Goal: Information Seeking & Learning: Learn about a topic

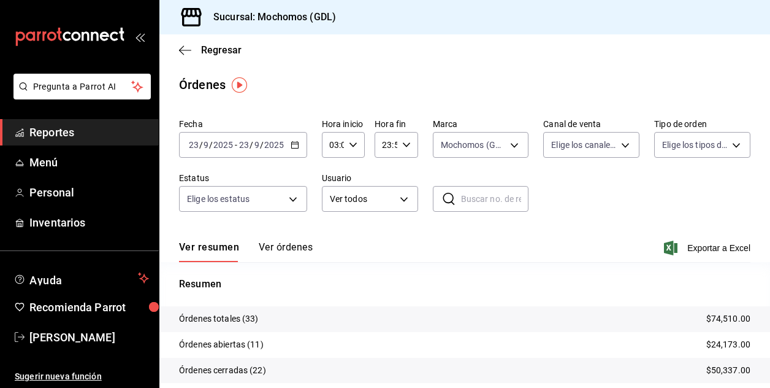
click at [203, 144] on input "9" at bounding box center [206, 145] width 6 height 10
click at [331, 147] on input "03:00" at bounding box center [333, 144] width 22 height 25
click at [331, 172] on span "03" at bounding box center [332, 176] width 2 height 10
click at [513, 251] on div at bounding box center [385, 194] width 770 height 388
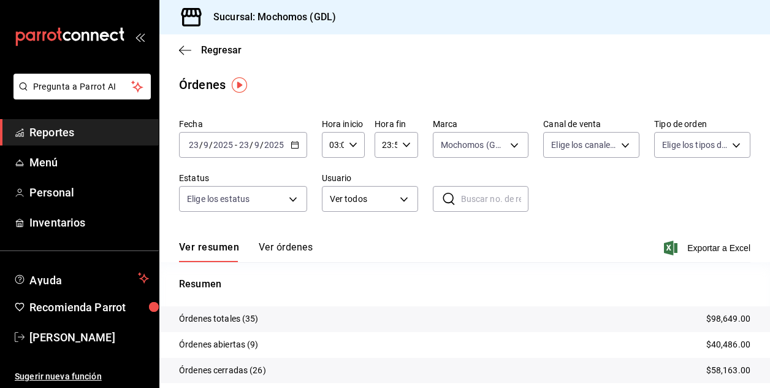
click at [268, 245] on button "Ver órdenes" at bounding box center [286, 251] width 54 height 21
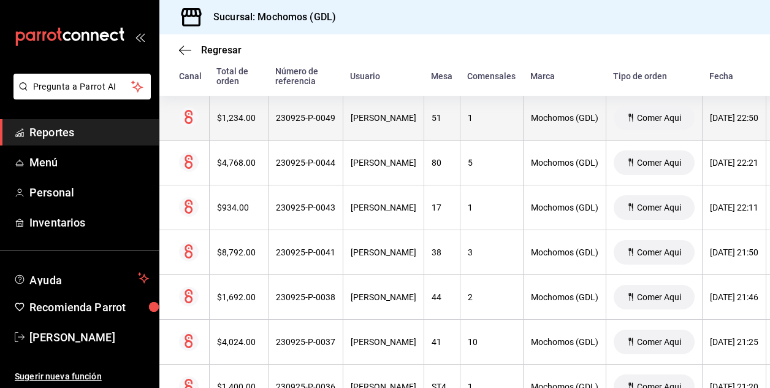
scroll to position [196, 0]
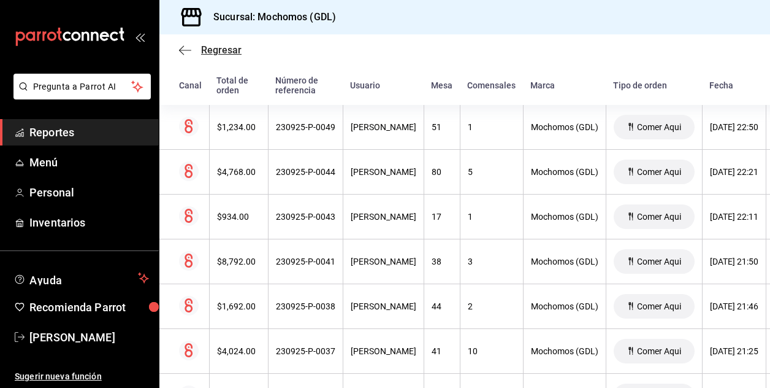
click at [207, 48] on span "Regresar" at bounding box center [221, 50] width 40 height 12
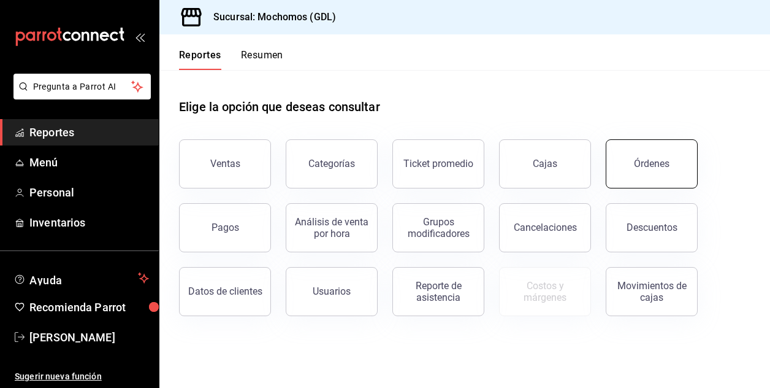
click at [647, 156] on button "Órdenes" at bounding box center [652, 163] width 92 height 49
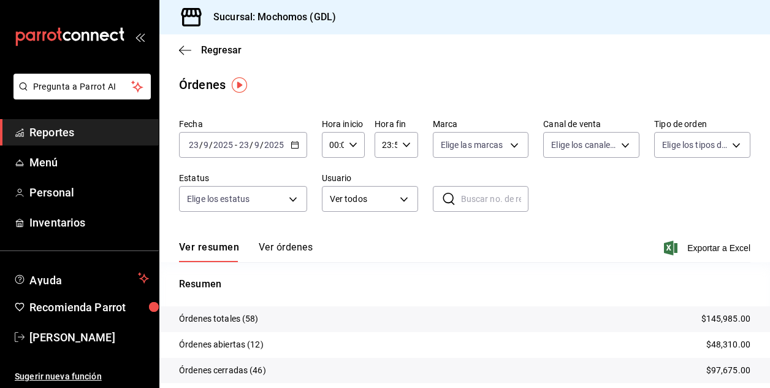
click at [351, 141] on icon "button" at bounding box center [353, 144] width 9 height 9
click at [331, 228] on button "02" at bounding box center [331, 235] width 17 height 25
type input "02:00"
click at [442, 236] on div at bounding box center [385, 194] width 770 height 388
click at [511, 148] on body "Pregunta a Parrot AI Reportes Menú Personal Inventarios Ayuda Recomienda Parrot…" at bounding box center [385, 194] width 770 height 388
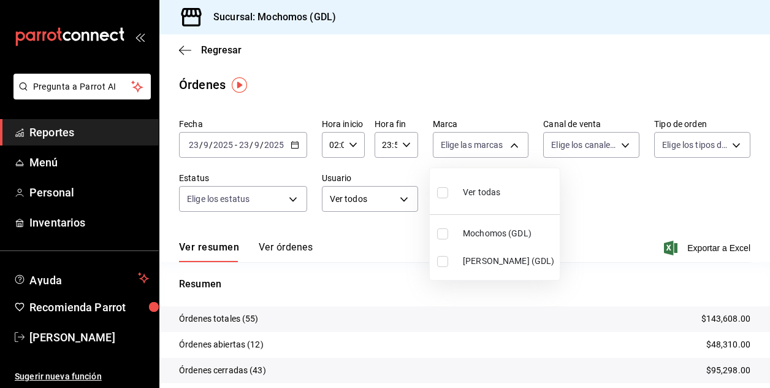
click at [443, 233] on input "checkbox" at bounding box center [442, 233] width 11 height 11
checkbox input "true"
type input "36c25d4a-7cb0-456c-a434-e981d54830bc"
click at [570, 210] on div at bounding box center [385, 194] width 770 height 388
click at [610, 191] on div at bounding box center [385, 194] width 770 height 388
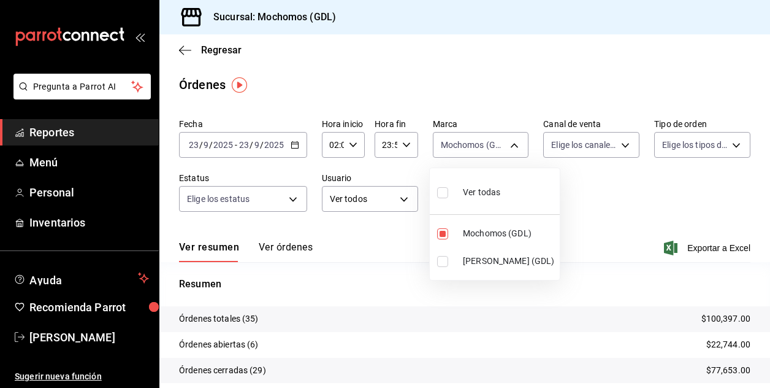
click at [690, 193] on div at bounding box center [385, 194] width 770 height 388
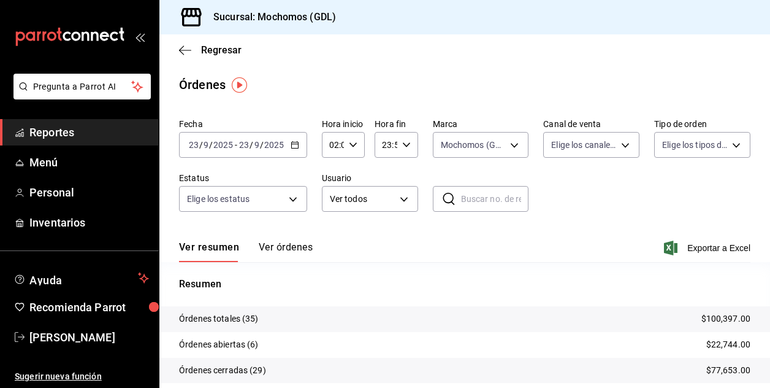
click at [690, 193] on div "Fecha [DATE] [DATE] - [DATE] [DATE] Hora inicio 02:00 Hora inicio Hora fin 23:5…" at bounding box center [465, 169] width 572 height 113
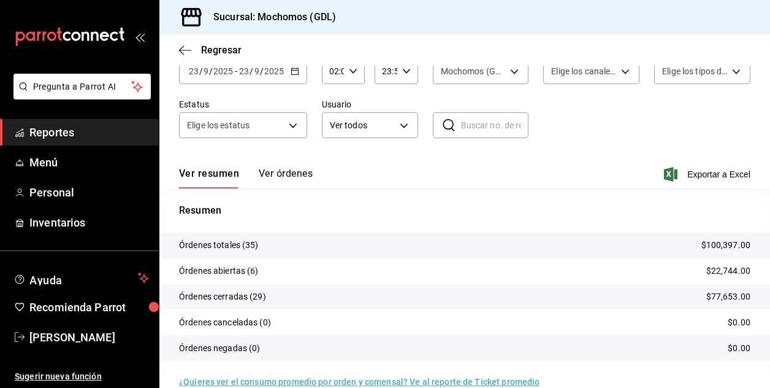
scroll to position [94, 0]
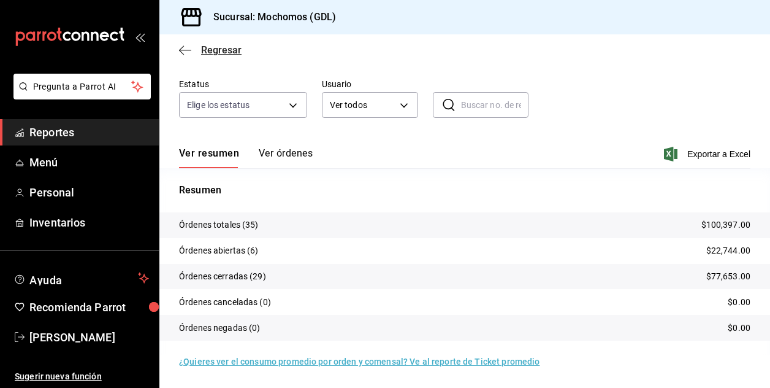
click at [210, 48] on span "Regresar" at bounding box center [221, 50] width 40 height 12
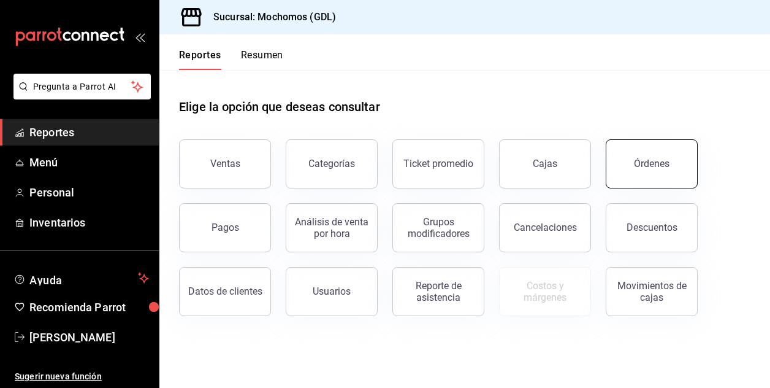
click at [657, 174] on button "Órdenes" at bounding box center [652, 163] width 92 height 49
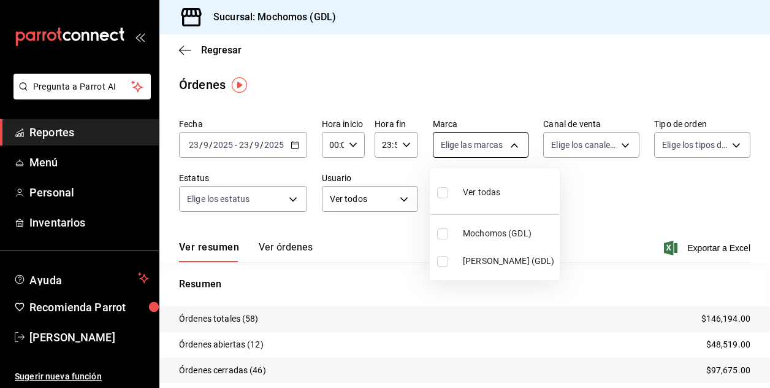
click at [505, 145] on body "Pregunta a Parrot AI Reportes Menú Personal Inventarios Ayuda Recomienda Parrot…" at bounding box center [385, 194] width 770 height 388
click at [443, 239] on li "Mochomos (GDL)" at bounding box center [495, 234] width 130 height 28
type input "36c25d4a-7cb0-456c-a434-e981d54830bc"
checkbox input "true"
click at [383, 245] on div at bounding box center [385, 194] width 770 height 388
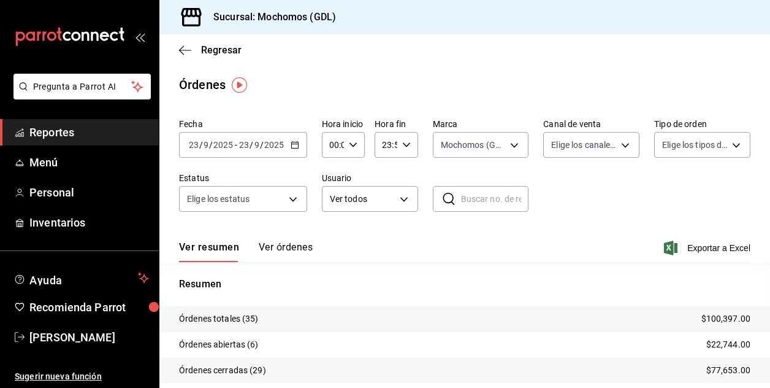
click at [351, 142] on icon "button" at bounding box center [353, 144] width 9 height 9
click at [331, 239] on span "02" at bounding box center [332, 235] width 2 height 10
click at [193, 144] on div at bounding box center [385, 194] width 770 height 388
click at [193, 144] on input "23" at bounding box center [193, 145] width 11 height 10
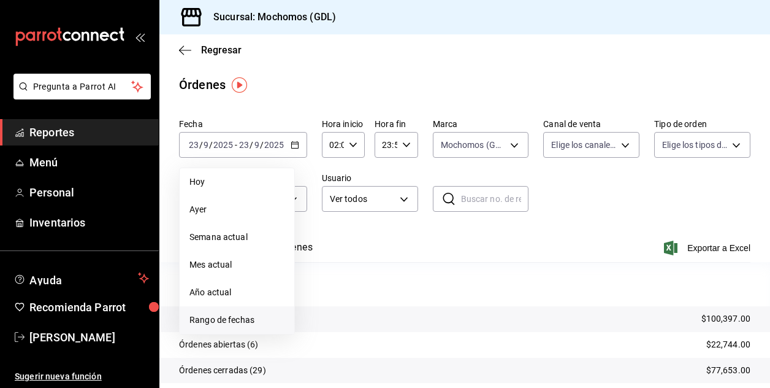
click at [212, 315] on span "Rango de fechas" at bounding box center [237, 319] width 95 height 13
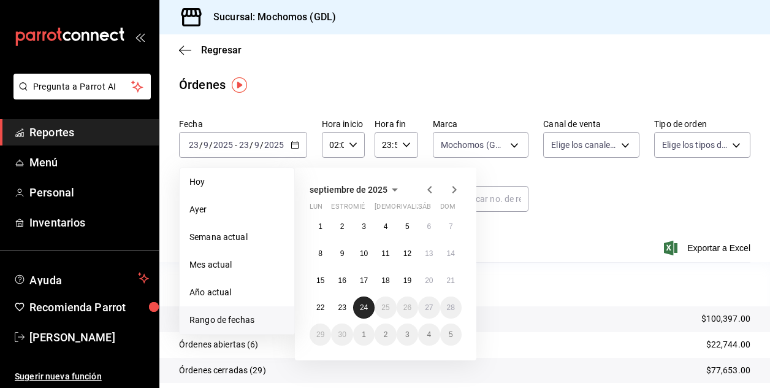
click at [362, 306] on abbr "24" at bounding box center [364, 307] width 8 height 9
click at [343, 308] on abbr "23" at bounding box center [342, 307] width 8 height 9
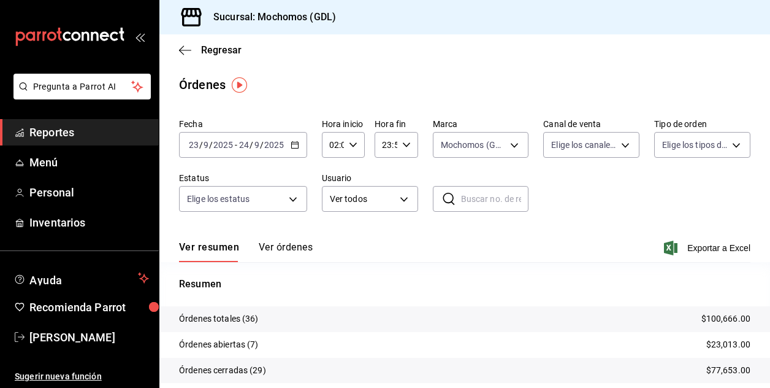
click at [288, 241] on button "Ver órdenes" at bounding box center [286, 251] width 54 height 21
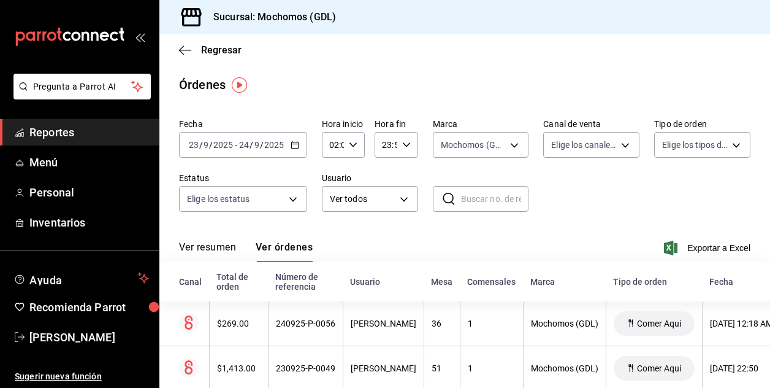
click at [216, 247] on font "Ver resumen" at bounding box center [207, 247] width 57 height 12
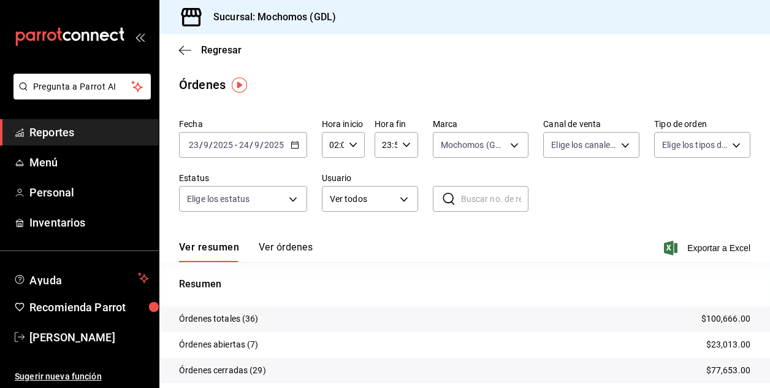
click at [196, 143] on input "23" at bounding box center [193, 145] width 11 height 10
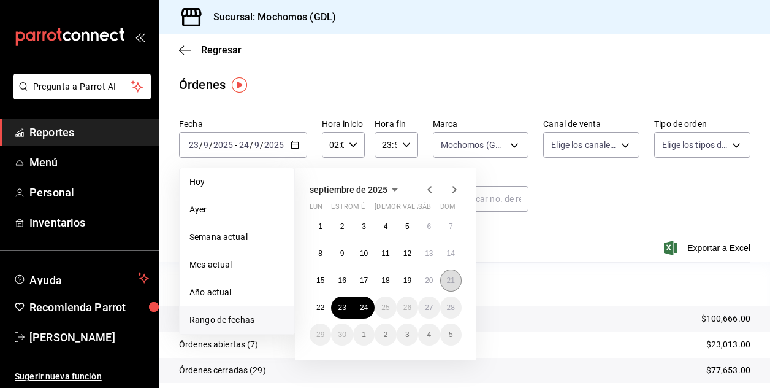
click at [448, 280] on abbr "21" at bounding box center [451, 280] width 8 height 9
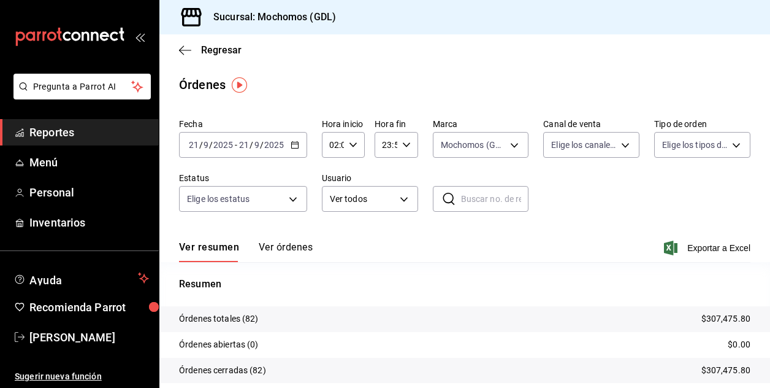
click at [354, 146] on icon "button" at bounding box center [353, 144] width 9 height 9
click at [336, 205] on button "03" at bounding box center [331, 205] width 17 height 25
type input "03:00"
click at [552, 182] on div at bounding box center [385, 194] width 770 height 388
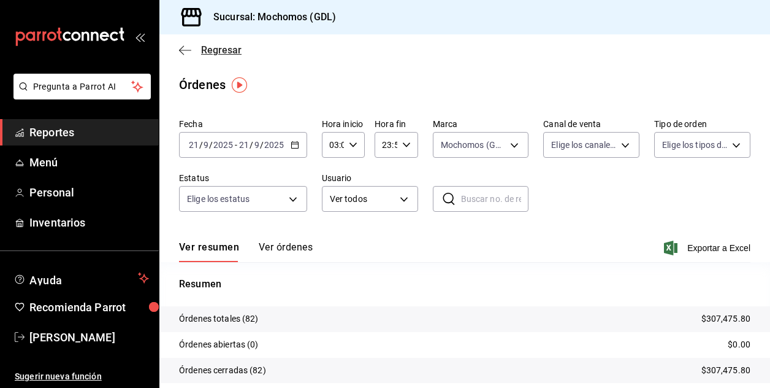
click at [212, 48] on span "Regresar" at bounding box center [221, 50] width 40 height 12
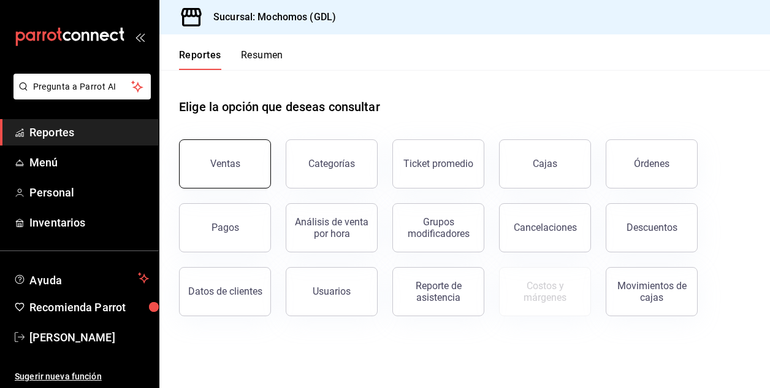
click at [227, 164] on div "Ventas" at bounding box center [225, 164] width 30 height 12
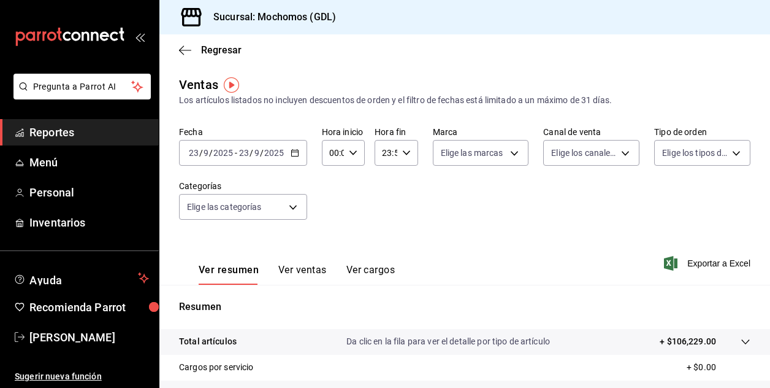
click at [197, 154] on input "23" at bounding box center [193, 153] width 11 height 10
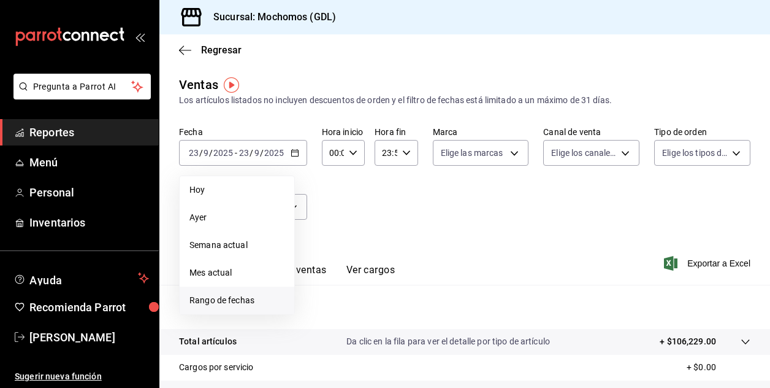
click at [218, 297] on span "Rango de fechas" at bounding box center [237, 300] width 95 height 13
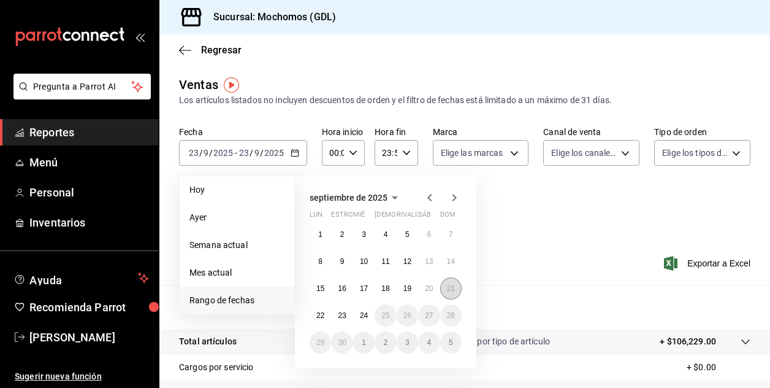
click at [450, 288] on abbr "21" at bounding box center [451, 288] width 8 height 9
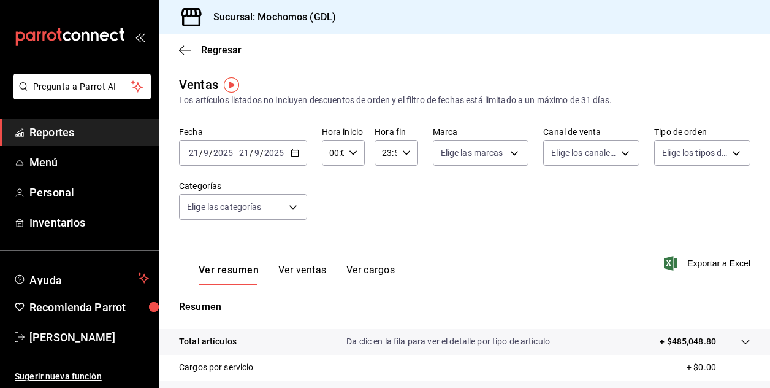
click at [354, 157] on div "00:00 Hora inicio" at bounding box center [343, 153] width 43 height 26
click at [331, 243] on span "02" at bounding box center [332, 243] width 2 height 10
type input "02:00"
click at [331, 225] on span "04" at bounding box center [332, 228] width 2 height 10
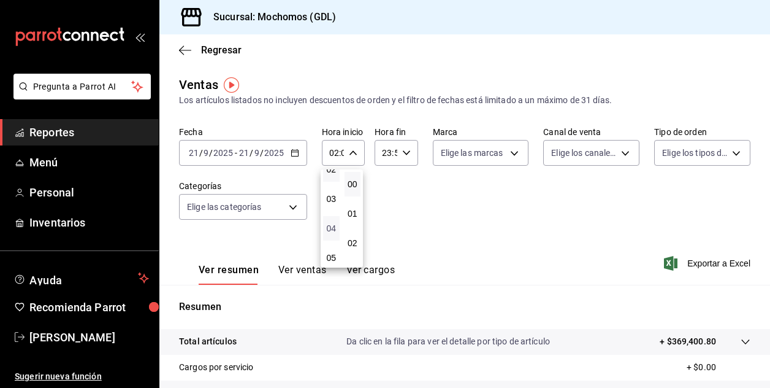
type input "04:00"
click at [507, 154] on div at bounding box center [385, 194] width 770 height 388
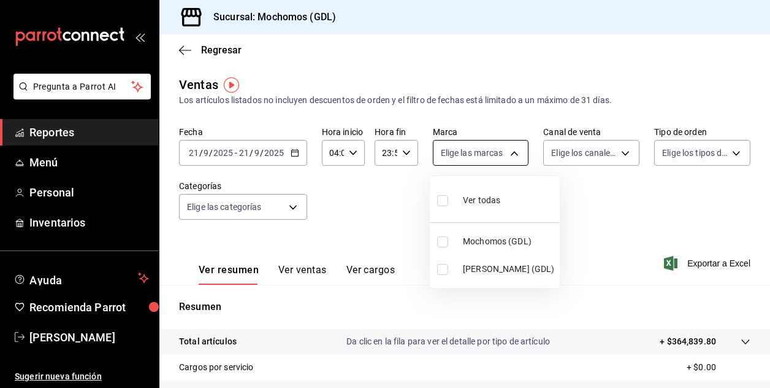
click at [508, 153] on body "Pregunta a Parrot AI Reportes Menú Personal Inventarios Ayuda Recomienda Parrot…" at bounding box center [385, 194] width 770 height 388
click at [445, 241] on input "checkbox" at bounding box center [442, 241] width 11 height 11
checkbox input "true"
type input "36c25d4a-7cb0-456c-a434-e981d54830bc"
click at [613, 199] on div at bounding box center [385, 194] width 770 height 388
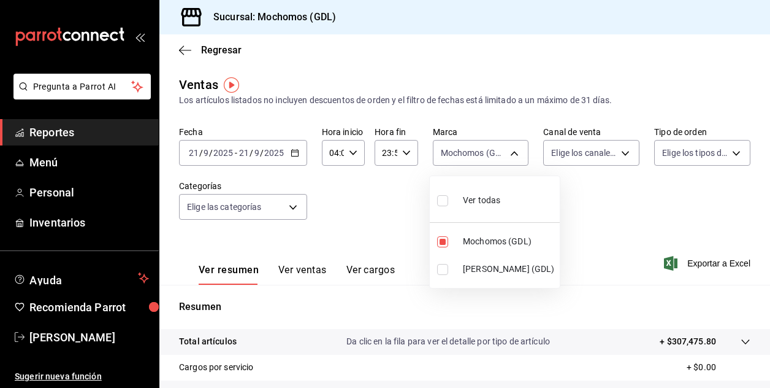
click at [710, 228] on div at bounding box center [385, 194] width 770 height 388
click at [705, 224] on div at bounding box center [385, 194] width 770 height 388
click at [705, 224] on div "Ver todas Mochomos (GDL) [PERSON_NAME] (GDL)" at bounding box center [385, 194] width 770 height 388
drag, startPoint x: 705, startPoint y: 224, endPoint x: 633, endPoint y: 237, distance: 73.5
click at [633, 237] on div "Ver resumen Ver ventas Ver cargos Exportar a Excel" at bounding box center [464, 259] width 611 height 50
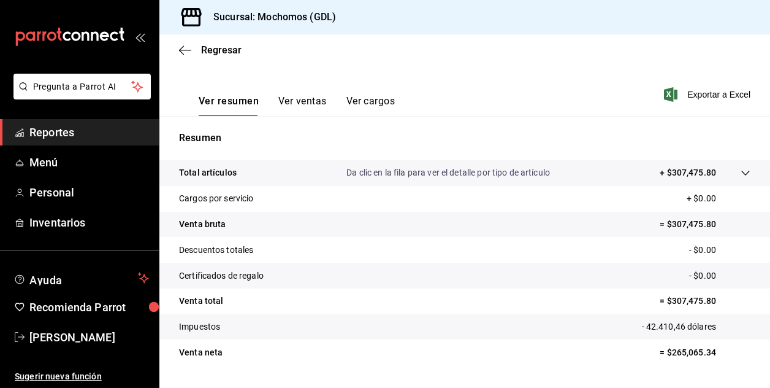
scroll to position [196, 0]
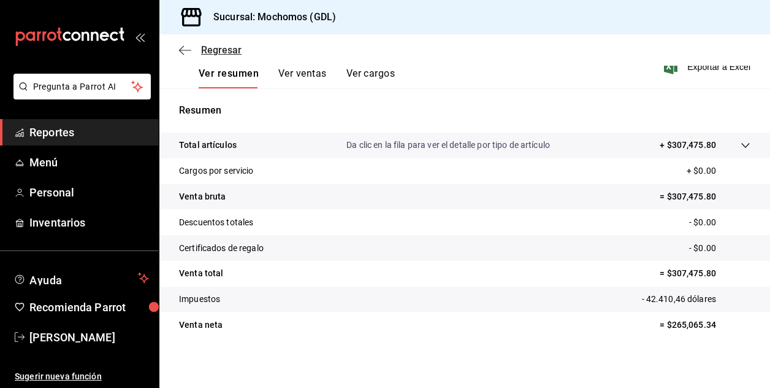
click at [218, 47] on span "Regresar" at bounding box center [221, 50] width 40 height 12
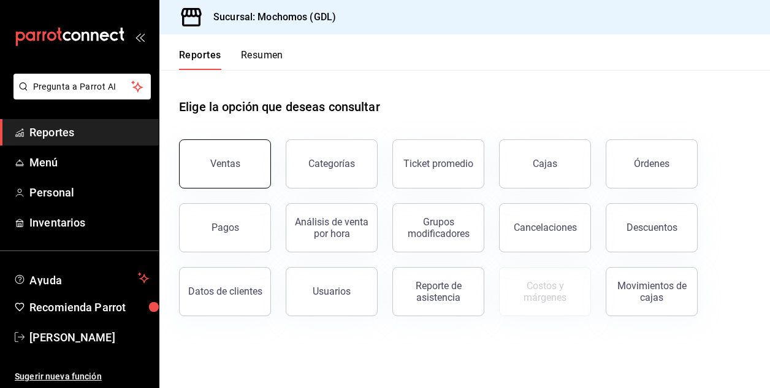
click at [221, 175] on button "Ventas" at bounding box center [225, 163] width 92 height 49
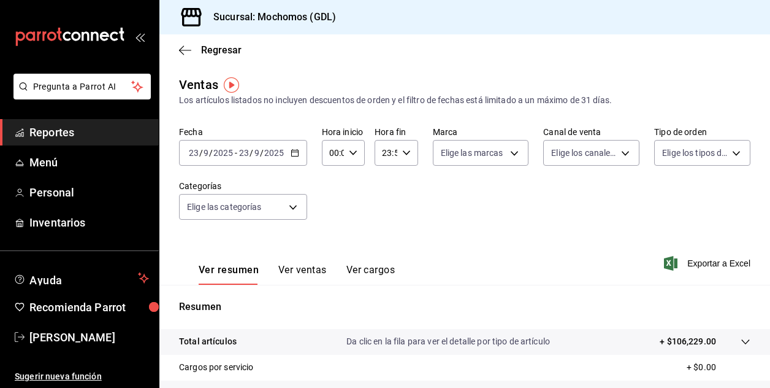
click at [192, 156] on input "23" at bounding box center [193, 153] width 11 height 10
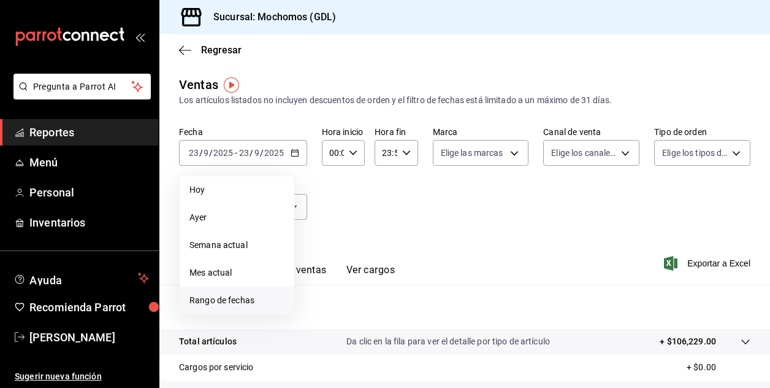
click at [213, 300] on span "Rango de fechas" at bounding box center [237, 300] width 95 height 13
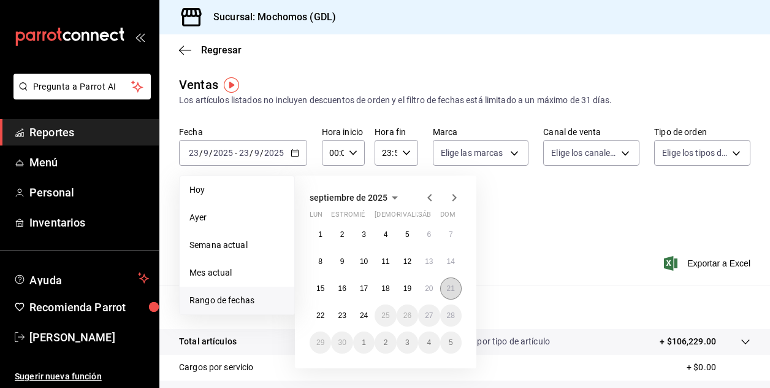
click at [450, 289] on abbr "21" at bounding box center [451, 288] width 8 height 9
click at [324, 319] on abbr "22" at bounding box center [320, 315] width 8 height 9
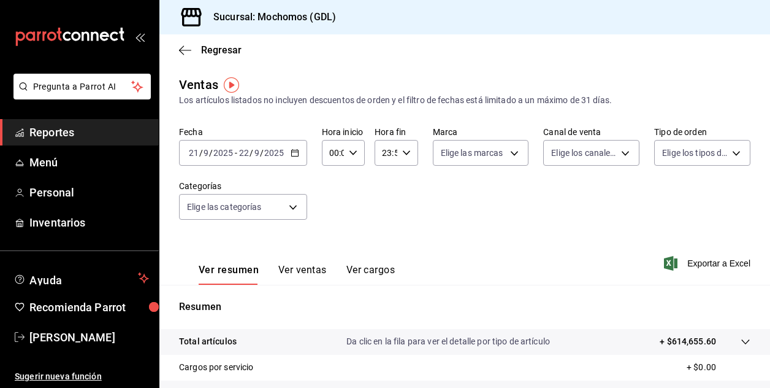
click at [437, 223] on div "Fecha [DATE] [DATE] - [DATE] [DATE] Hora inicio 00:00 Hora inicio Hora fin 23:5…" at bounding box center [465, 180] width 572 height 108
click at [353, 150] on icon "button" at bounding box center [353, 152] width 9 height 9
click at [331, 245] on span "02" at bounding box center [332, 243] width 2 height 10
type input "02:00"
click at [331, 245] on span "02" at bounding box center [332, 243] width 2 height 10
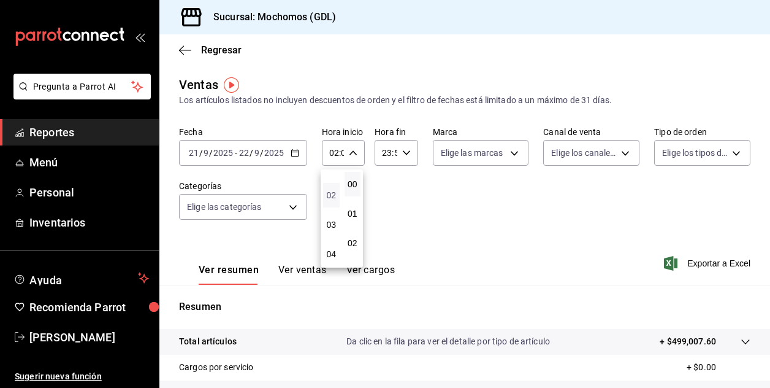
scroll to position [49, 0]
click at [331, 255] on span "04" at bounding box center [332, 253] width 2 height 10
type input "04:00"
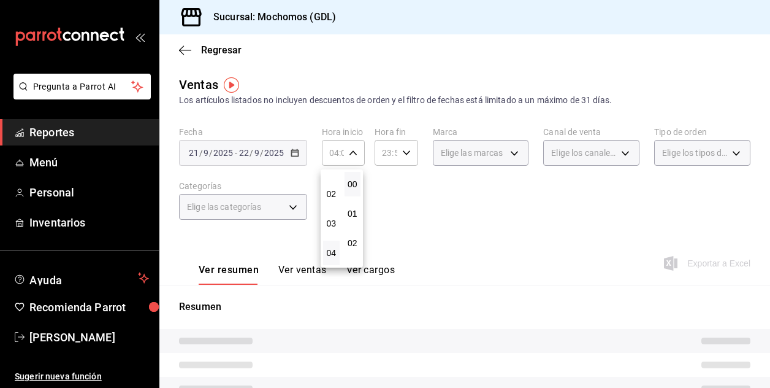
click at [458, 234] on div at bounding box center [385, 194] width 770 height 388
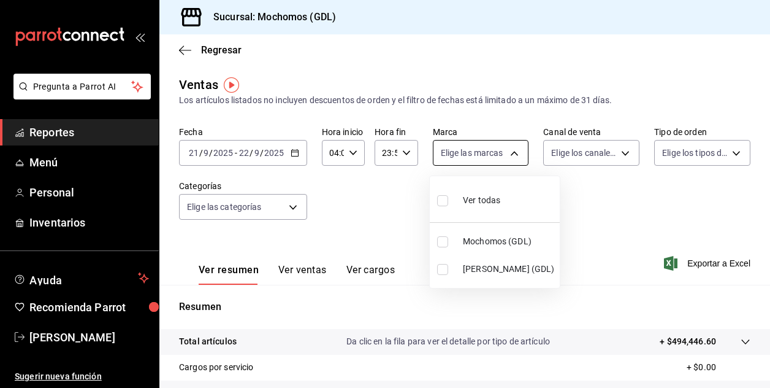
click at [510, 154] on body "Pregunta a Parrot AI Reportes Menú Personal Inventarios Ayuda Recomienda Parrot…" at bounding box center [385, 194] width 770 height 388
click at [440, 241] on input "checkbox" at bounding box center [442, 241] width 11 height 11
checkbox input "true"
type input "36c25d4a-7cb0-456c-a434-e981d54830bc"
click at [577, 191] on div at bounding box center [385, 194] width 770 height 388
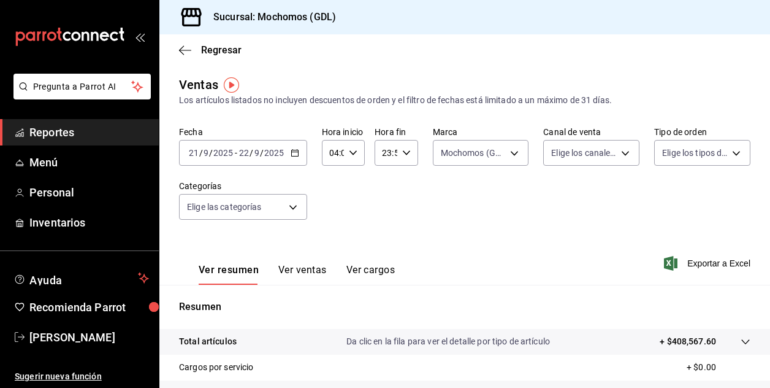
click at [386, 155] on input "23:59" at bounding box center [386, 152] width 22 height 25
click at [383, 189] on span "21" at bounding box center [384, 194] width 2 height 10
type input "21:59"
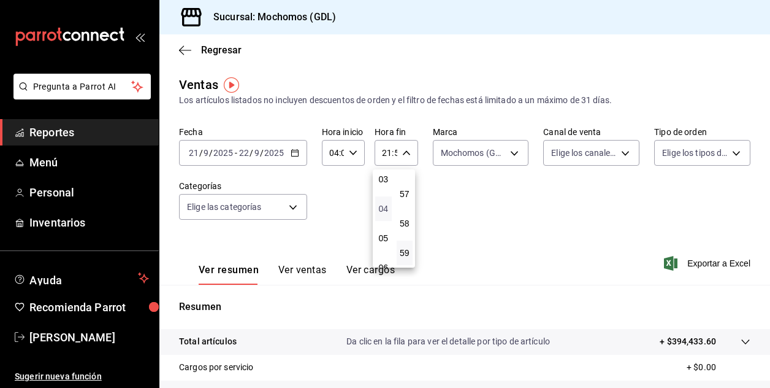
click at [384, 206] on span "04" at bounding box center [384, 209] width 2 height 10
type input "04:59"
click at [525, 173] on div at bounding box center [385, 194] width 770 height 388
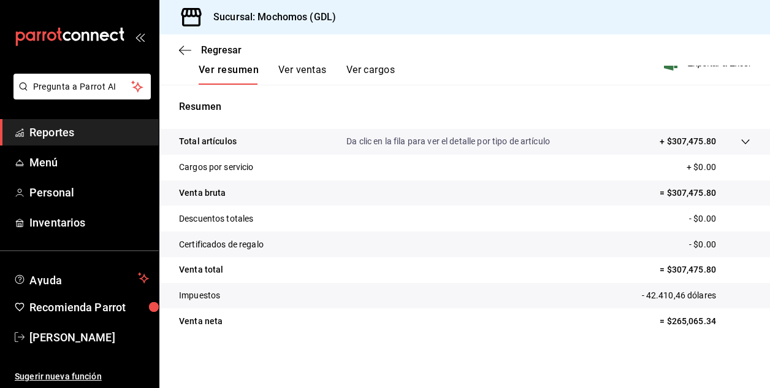
click at [729, 117] on div "Resumen Total artículos Da clic en la fila para ver el detalle por tipo de artí…" at bounding box center [464, 223] width 611 height 249
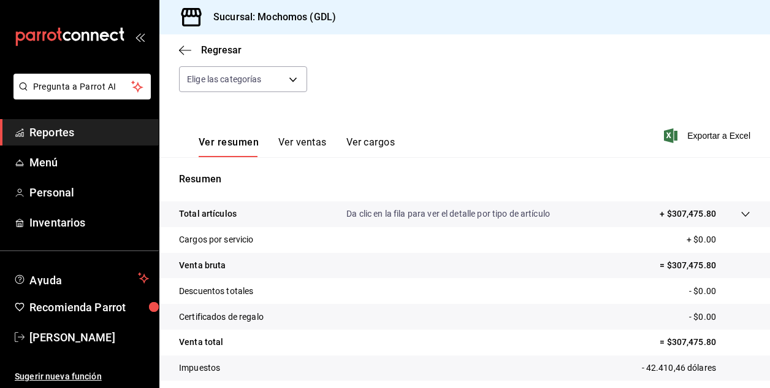
scroll to position [102, 0]
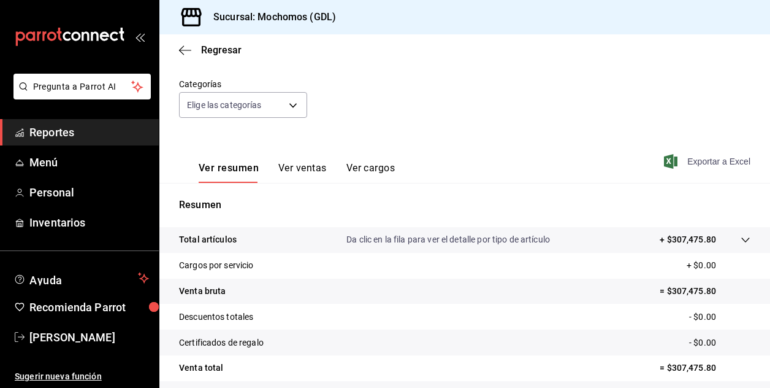
click at [688, 161] on font "Exportar a Excel" at bounding box center [719, 161] width 63 height 10
click at [194, 48] on span "Regresar" at bounding box center [210, 50] width 63 height 12
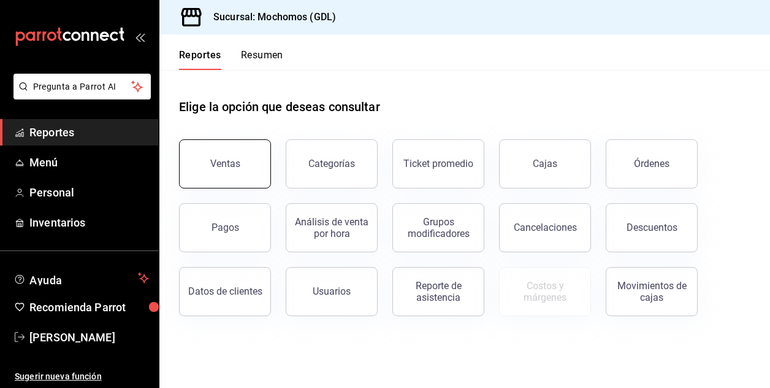
click at [229, 158] on div "Ventas" at bounding box center [225, 164] width 30 height 12
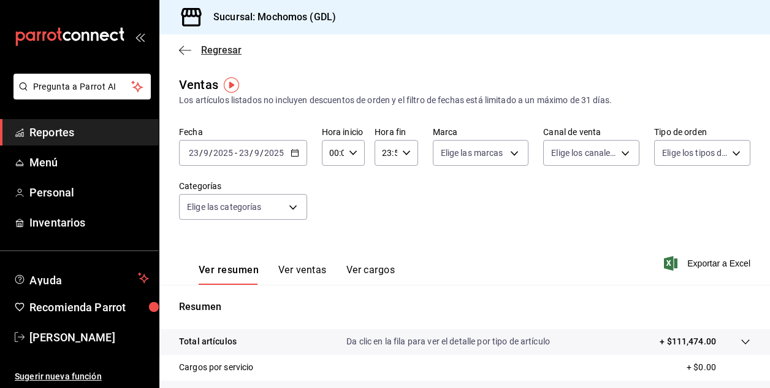
click at [224, 50] on span "Regresar" at bounding box center [221, 50] width 40 height 12
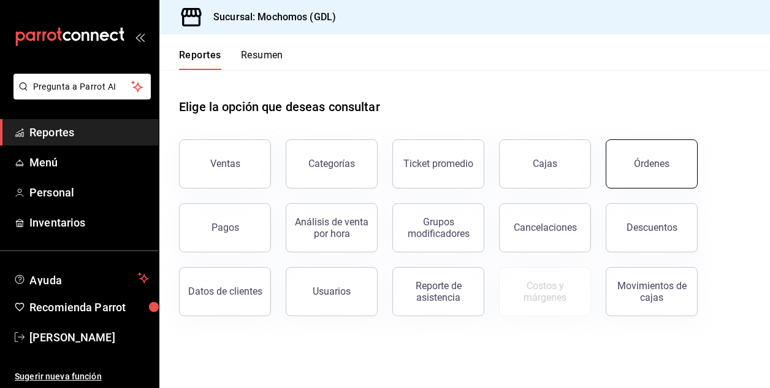
click at [653, 145] on button "Órdenes" at bounding box center [652, 163] width 92 height 49
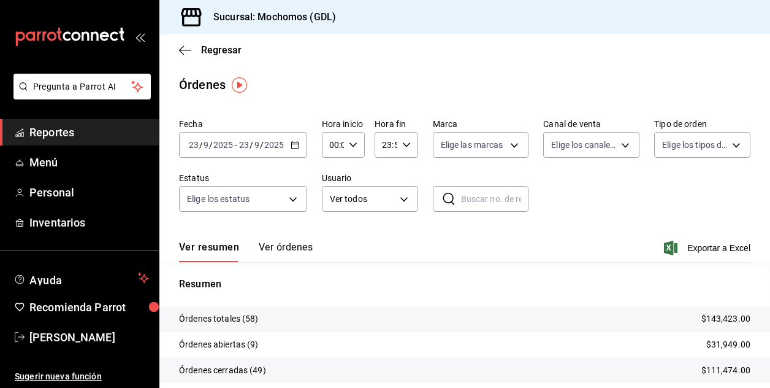
click at [190, 148] on input "23" at bounding box center [193, 145] width 11 height 10
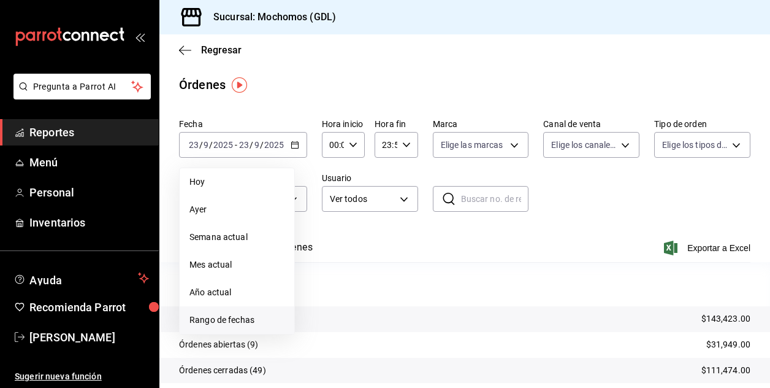
click at [210, 324] on span "Rango de fechas" at bounding box center [237, 319] width 95 height 13
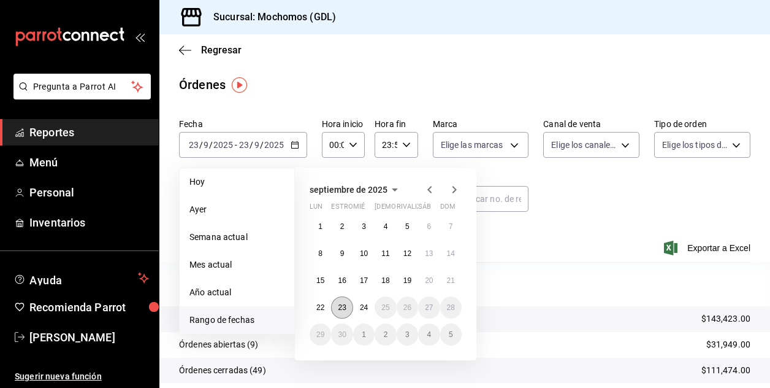
click at [342, 313] on button "23" at bounding box center [341, 307] width 21 height 22
click at [366, 308] on abbr "24" at bounding box center [364, 307] width 8 height 9
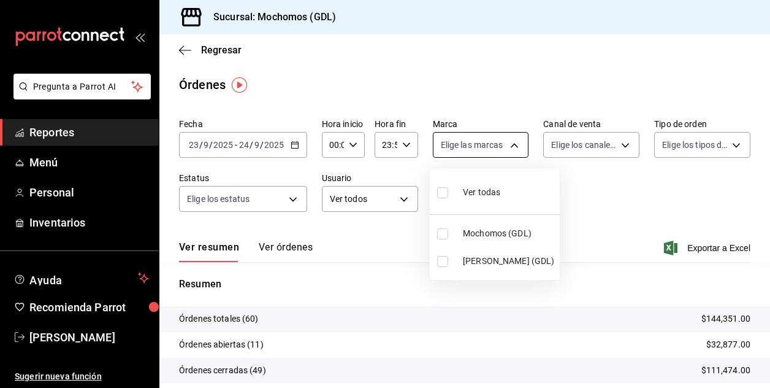
click at [508, 145] on body "Pregunta a Parrot AI Reportes Menú Personal Inventarios Ayuda Recomienda Parrot…" at bounding box center [385, 194] width 770 height 388
click at [445, 235] on input "checkbox" at bounding box center [442, 233] width 11 height 11
checkbox input "true"
type input "36c25d4a-7cb0-456c-a434-e981d54830bc"
click at [602, 215] on div at bounding box center [385, 194] width 770 height 388
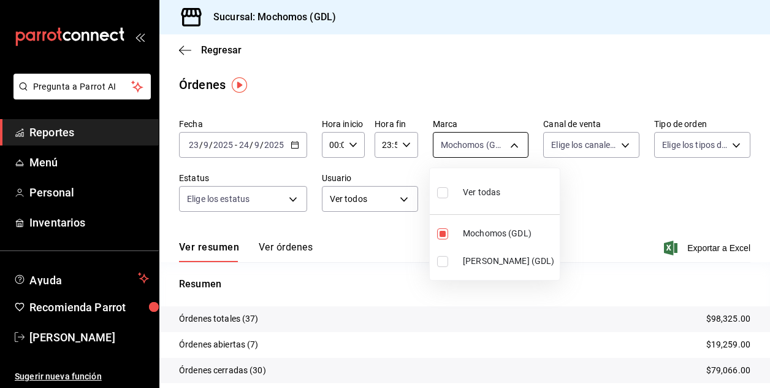
click at [508, 150] on body "Pregunta a Parrot AI Reportes Menú Personal Inventarios Ayuda Recomienda Parrot…" at bounding box center [385, 194] width 770 height 388
click at [440, 258] on input "checkbox" at bounding box center [442, 261] width 11 height 11
checkbox input "true"
type input "36c25d4a-7cb0-456c-a434-e981d54830bc,9cac9703-0c5a-4d8b-addd-5b6b571d65b9"
checkbox input "true"
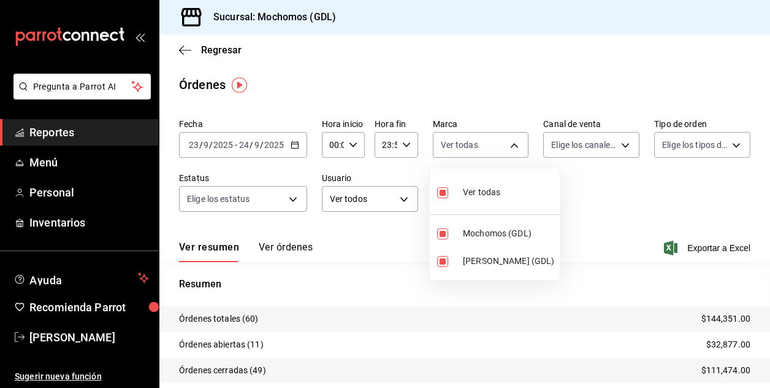
click at [350, 147] on div at bounding box center [385, 194] width 770 height 388
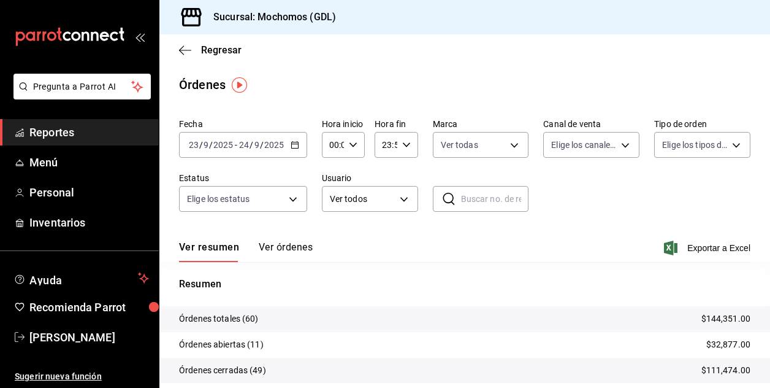
click at [350, 147] on icon "button" at bounding box center [353, 144] width 9 height 9
click at [350, 147] on div at bounding box center [385, 194] width 770 height 388
click at [350, 144] on icon "button" at bounding box center [353, 144] width 9 height 9
click at [337, 231] on button "02" at bounding box center [331, 235] width 17 height 25
type input "02:00"
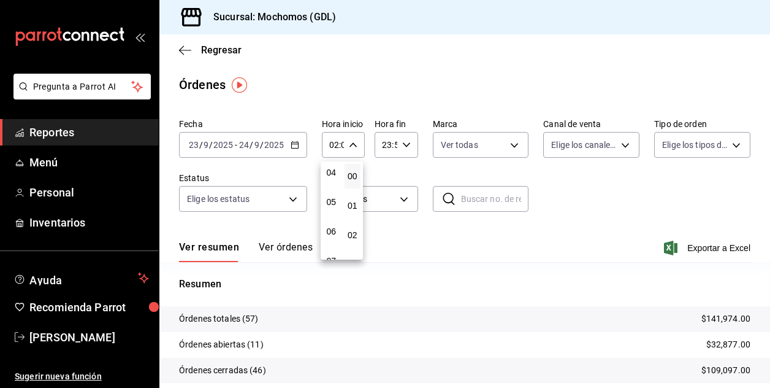
scroll to position [147, 0]
click at [331, 177] on span "05" at bounding box center [332, 176] width 2 height 10
type input "05:00"
click at [581, 205] on div at bounding box center [385, 194] width 770 height 388
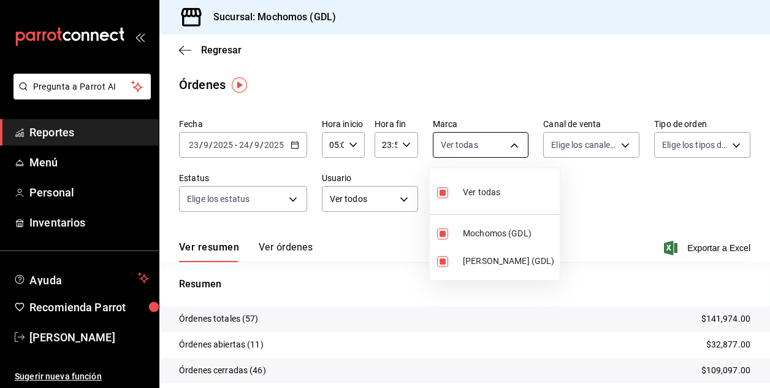
click at [516, 145] on body "Pregunta a Parrot AI Reportes Menú Personal Inventarios Ayuda Recomienda Parrot…" at bounding box center [385, 194] width 770 height 388
click at [442, 266] on li "[PERSON_NAME] (GDL)" at bounding box center [495, 261] width 130 height 28
type input "36c25d4a-7cb0-456c-a434-e981d54830bc"
checkbox input "false"
click at [440, 259] on input "checkbox" at bounding box center [442, 261] width 11 height 11
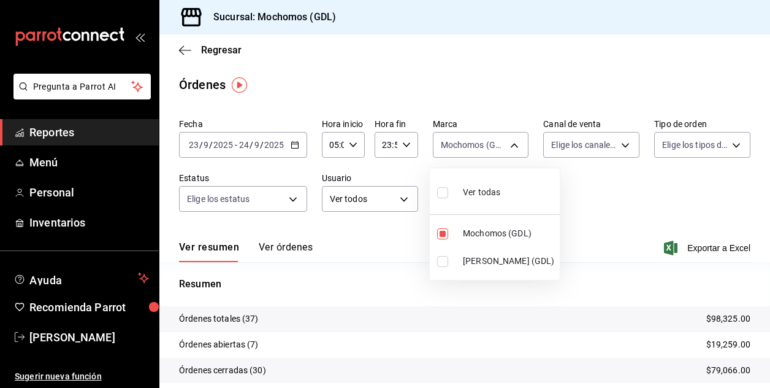
checkbox input "true"
type input "36c25d4a-7cb0-456c-a434-e981d54830bc,9cac9703-0c5a-4d8b-addd-5b6b571d65b9"
checkbox input "true"
click at [626, 190] on div at bounding box center [385, 194] width 770 height 388
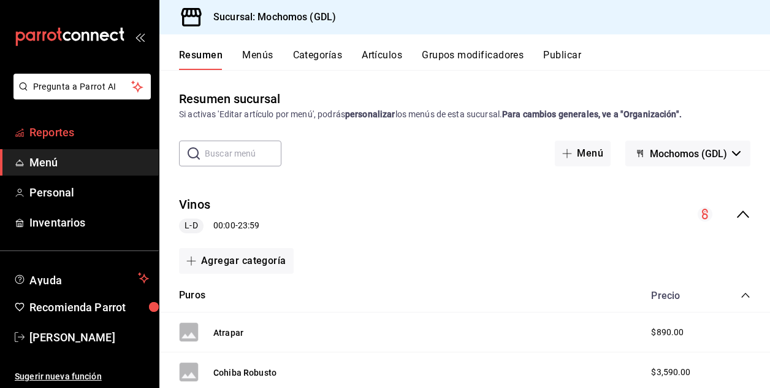
click at [39, 137] on font "Reportes" at bounding box center [51, 132] width 45 height 13
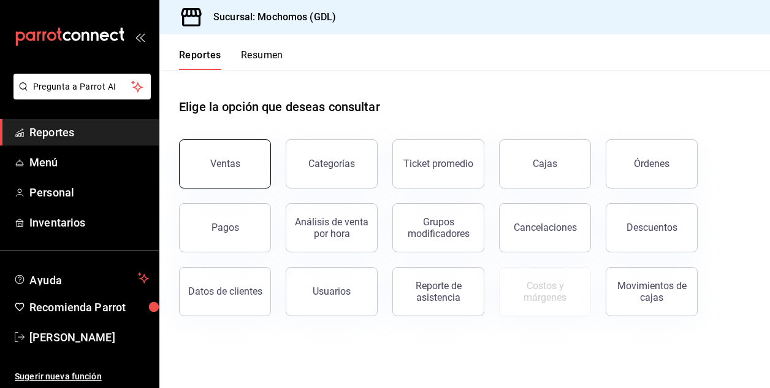
click at [215, 163] on div "Ventas" at bounding box center [225, 164] width 30 height 12
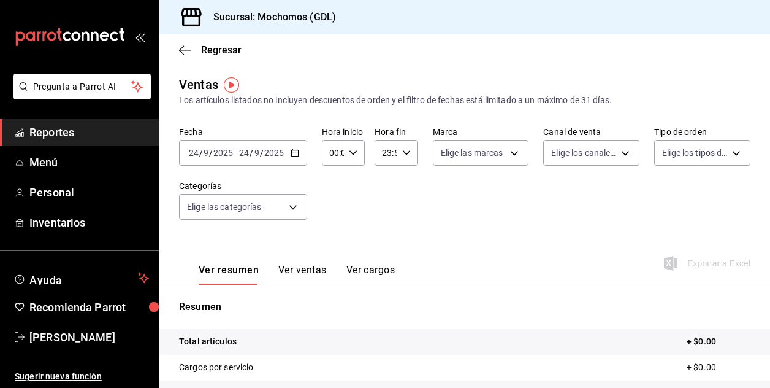
click at [352, 153] on \(Stroke\) "button" at bounding box center [353, 152] width 7 height 4
click at [193, 156] on div at bounding box center [385, 194] width 770 height 388
click at [193, 156] on input "24" at bounding box center [193, 153] width 11 height 10
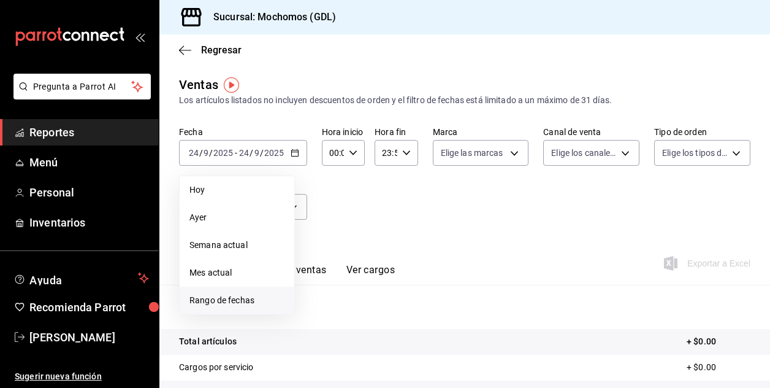
click at [205, 299] on span "Rango de fechas" at bounding box center [237, 300] width 95 height 13
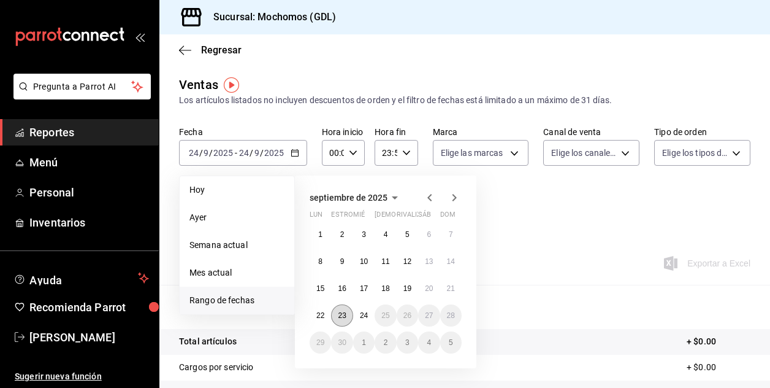
click at [337, 316] on button "23" at bounding box center [341, 315] width 21 height 22
click at [361, 318] on abbr "24" at bounding box center [364, 315] width 8 height 9
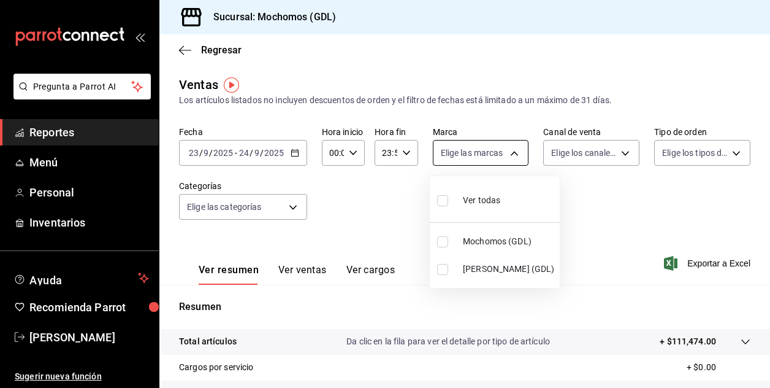
click at [516, 153] on body "Pregunta a Parrot AI Reportes Menú Personal Inventarios Ayuda Recomienda Parrot…" at bounding box center [385, 194] width 770 height 388
click at [445, 245] on input "checkbox" at bounding box center [442, 241] width 11 height 11
checkbox input "true"
type input "36c25d4a-7cb0-456c-a434-e981d54830bc"
click at [228, 155] on div at bounding box center [385, 194] width 770 height 388
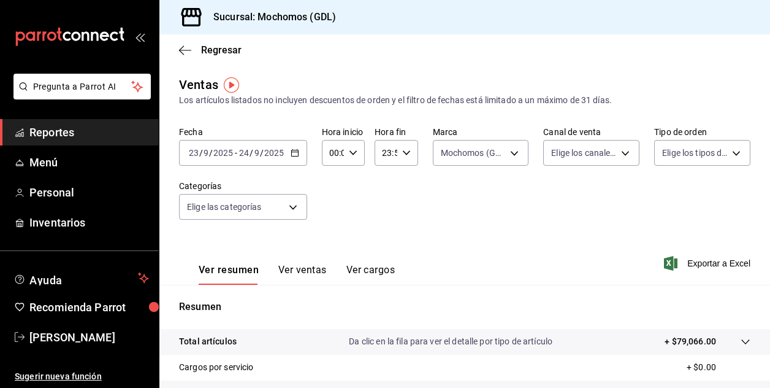
click at [228, 155] on input "2025" at bounding box center [223, 153] width 21 height 10
click at [510, 209] on div "Fecha 2025-09-23 23 / 9 / 2025 - 2025-09-24 24 / 9 / 2025 Hora inicio 00:00 Hor…" at bounding box center [465, 180] width 572 height 108
click at [207, 47] on span "Regresar" at bounding box center [221, 50] width 40 height 12
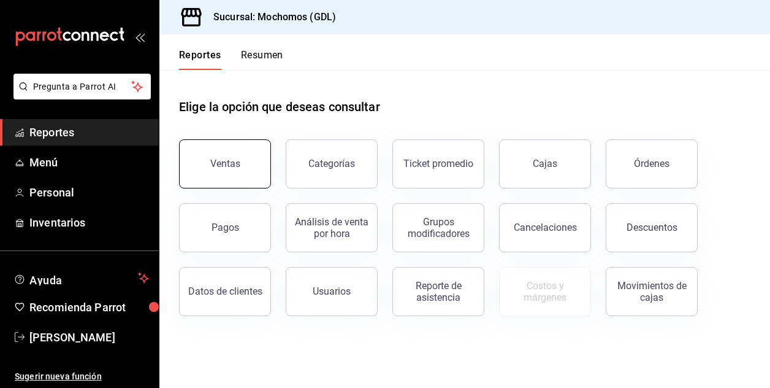
click at [218, 160] on div "Ventas" at bounding box center [225, 164] width 30 height 12
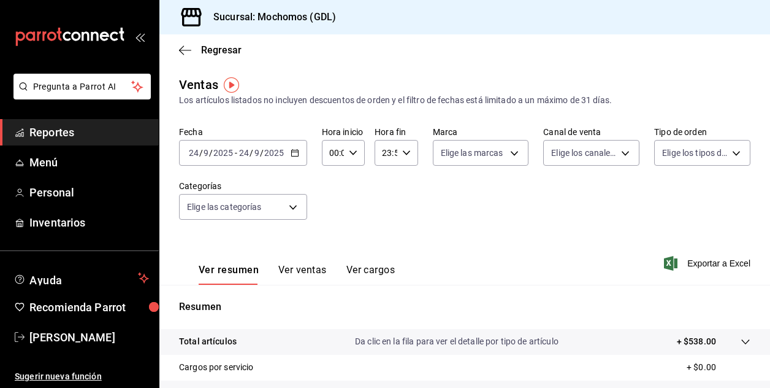
click at [192, 155] on input "24" at bounding box center [193, 153] width 11 height 10
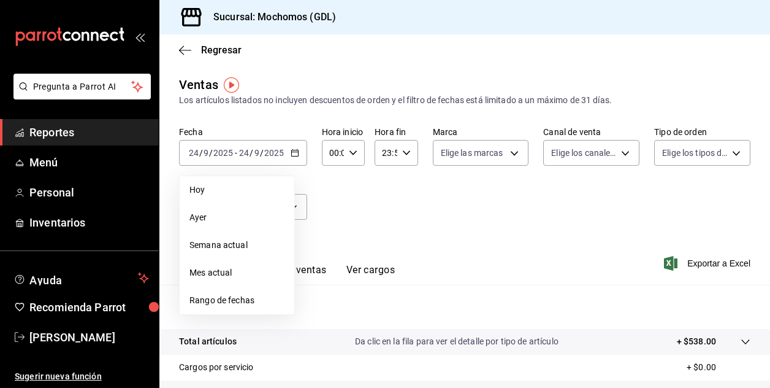
click at [212, 299] on span "Rango de fechas" at bounding box center [237, 300] width 95 height 13
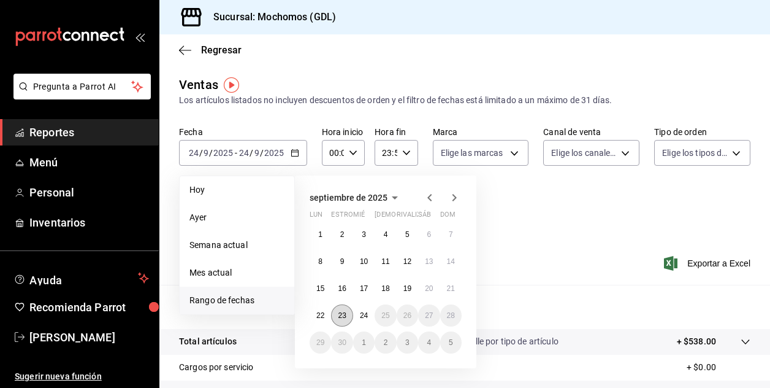
click at [334, 312] on button "23" at bounding box center [341, 315] width 21 height 22
click at [372, 316] on button "24" at bounding box center [363, 315] width 21 height 22
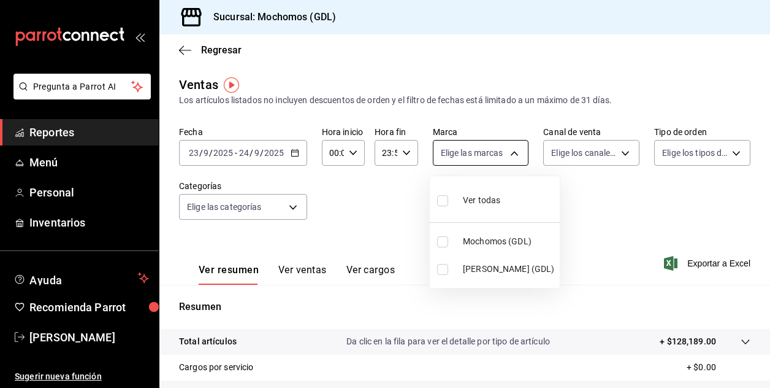
click at [509, 149] on body "Pregunta a Parrot AI Reportes Menú Personal Inventarios Ayuda Recomienda Parrot…" at bounding box center [385, 194] width 770 height 388
click at [440, 241] on input "checkbox" at bounding box center [442, 241] width 11 height 11
checkbox input "true"
type input "36c25d4a-7cb0-456c-a434-e981d54830bc"
click at [596, 207] on div at bounding box center [385, 194] width 770 height 388
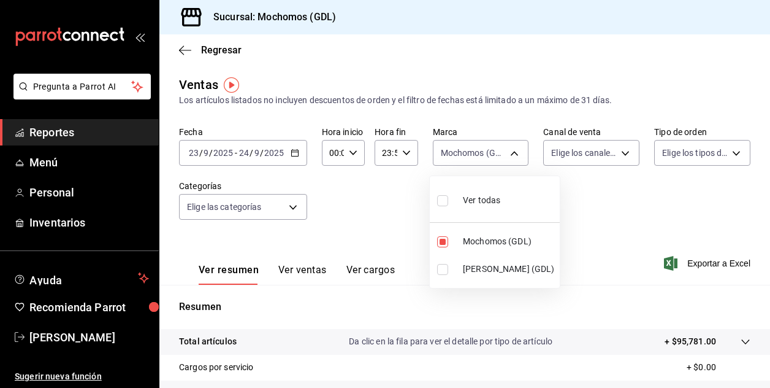
click at [688, 214] on div at bounding box center [385, 194] width 770 height 388
click at [690, 214] on div at bounding box center [385, 194] width 770 height 388
drag, startPoint x: 690, startPoint y: 214, endPoint x: 639, endPoint y: 223, distance: 51.6
click at [639, 223] on div "Fecha 2025-09-23 23 / 9 / 2025 - 2025-09-24 24 / 9 / 2025 Hora inicio 00:00 Hor…" at bounding box center [465, 180] width 572 height 108
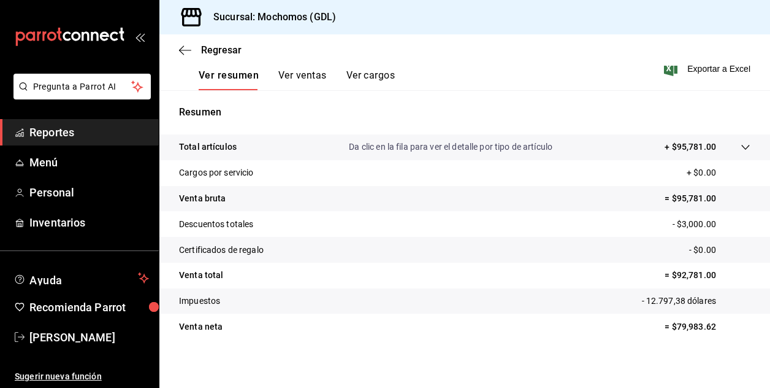
scroll to position [196, 0]
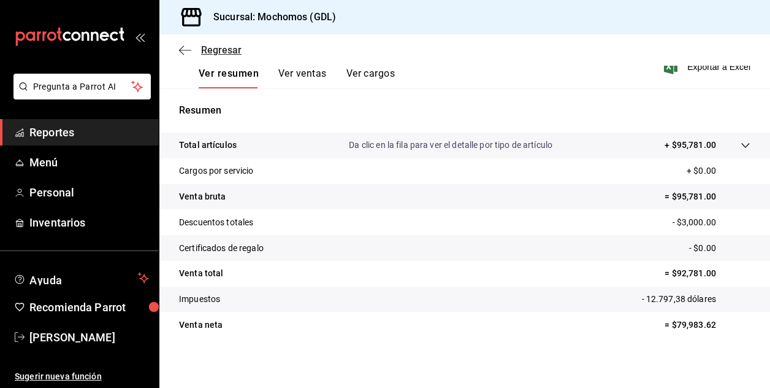
click at [205, 51] on span "Regresar" at bounding box center [221, 50] width 40 height 12
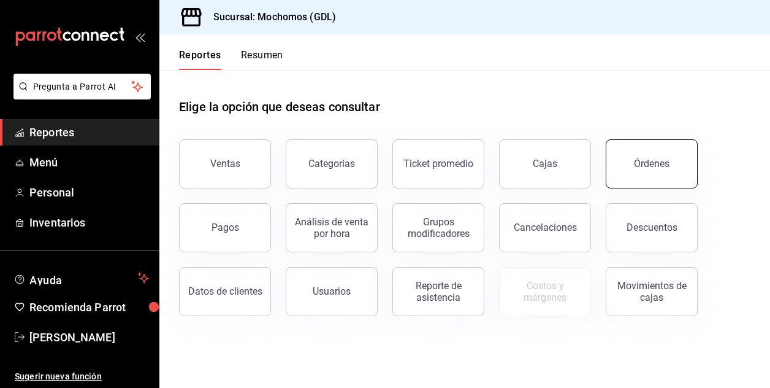
click at [645, 163] on div "Órdenes" at bounding box center [652, 164] width 36 height 12
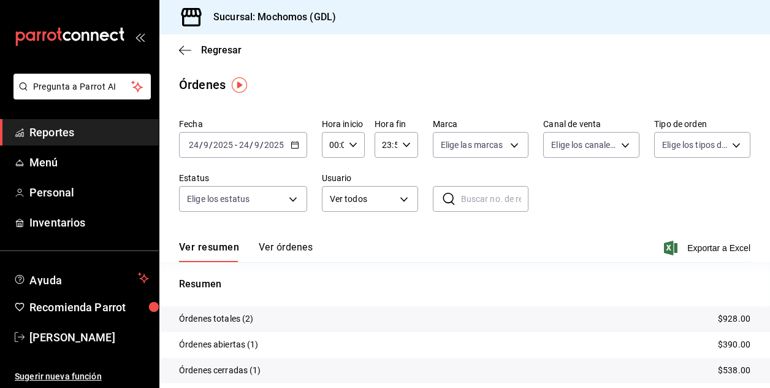
click at [196, 145] on input "24" at bounding box center [193, 145] width 11 height 10
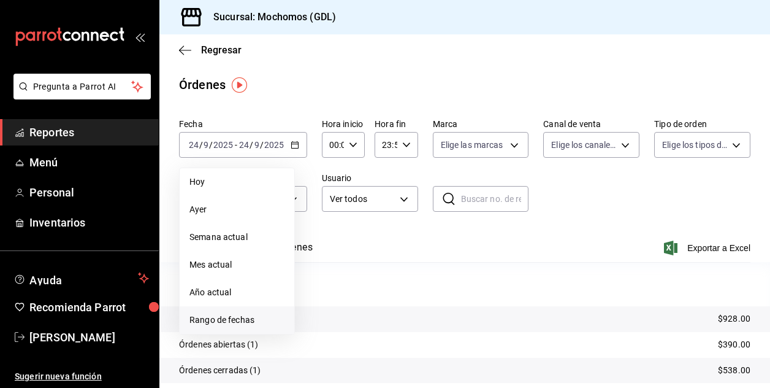
click at [214, 321] on span "Rango de fechas" at bounding box center [237, 319] width 95 height 13
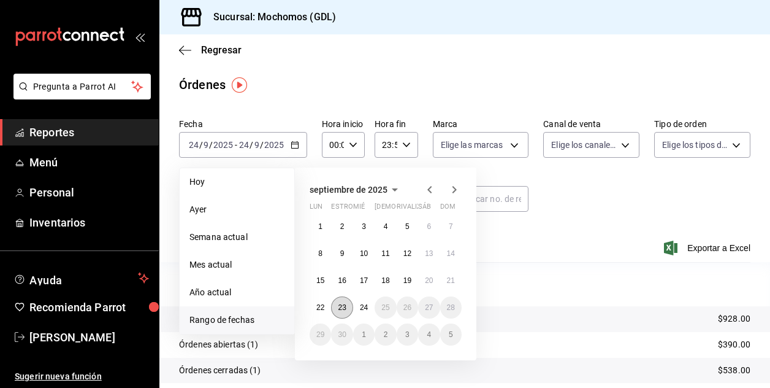
click at [343, 307] on abbr "23" at bounding box center [342, 307] width 8 height 9
click at [359, 310] on button "24" at bounding box center [363, 307] width 21 height 22
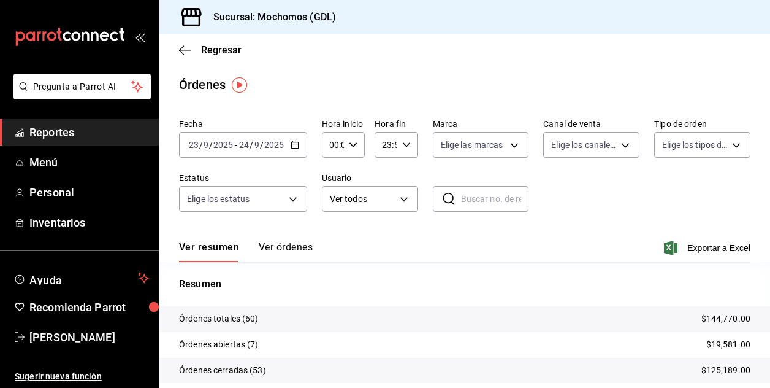
click at [353, 143] on \(Stroke\) "button" at bounding box center [353, 144] width 7 height 4
click at [329, 210] on button "01" at bounding box center [331, 205] width 17 height 25
type input "01:00"
click at [331, 224] on span "05" at bounding box center [332, 225] width 2 height 10
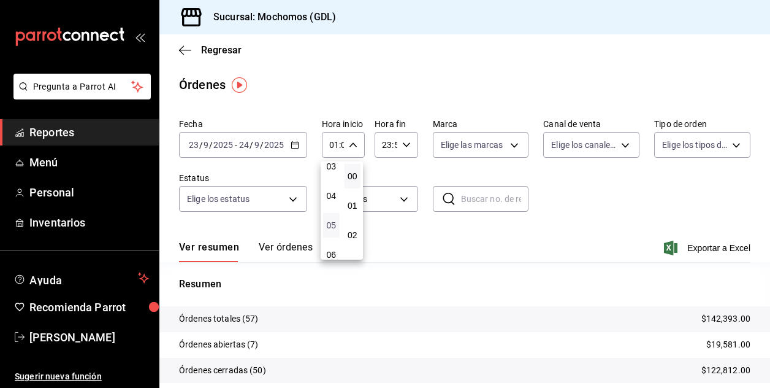
type input "05:00"
click at [510, 144] on div at bounding box center [385, 194] width 770 height 388
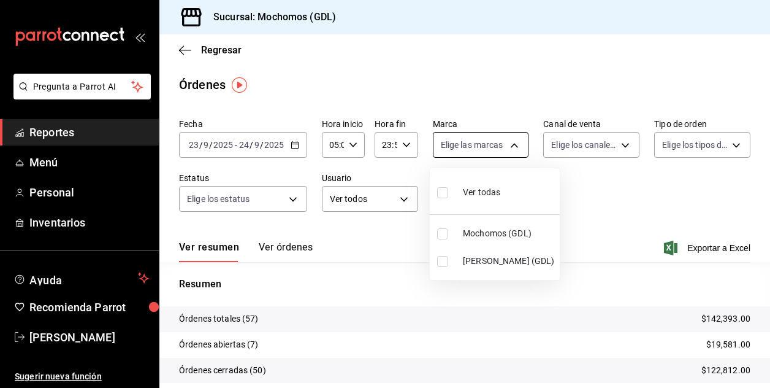
click at [512, 153] on body "Pregunta a Parrot AI Reportes Menú Personal Inventarios Ayuda Recomienda Parrot…" at bounding box center [385, 194] width 770 height 388
click at [445, 230] on input "checkbox" at bounding box center [442, 233] width 11 height 11
checkbox input "true"
type input "36c25d4a-7cb0-456c-a434-e981d54830bc"
click at [570, 237] on div at bounding box center [385, 194] width 770 height 388
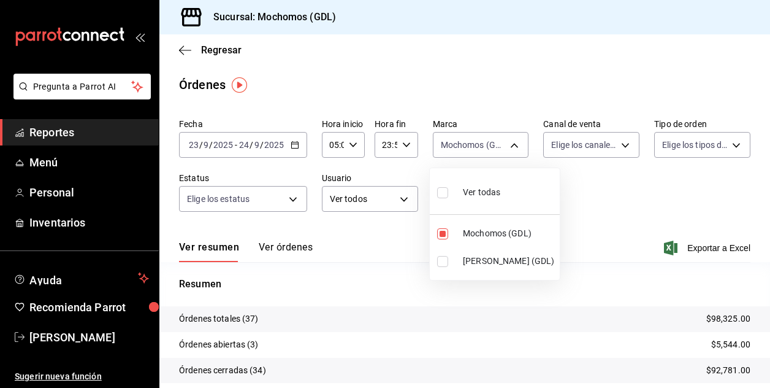
click at [613, 198] on div at bounding box center [385, 194] width 770 height 388
click at [653, 171] on div at bounding box center [385, 194] width 770 height 388
click at [679, 187] on div at bounding box center [385, 194] width 770 height 388
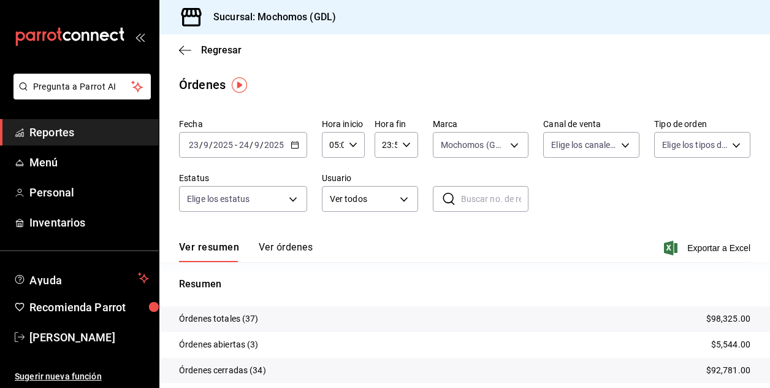
click at [679, 187] on div "Ver todas Mochomos (GDL) [PERSON_NAME] (GDL)" at bounding box center [385, 194] width 770 height 388
click at [679, 187] on div "Fecha 2025-09-23 23 / 9 / 2025 - 2025-09-24 24 / 9 / 2025 Hora inicio 05:00 Hor…" at bounding box center [465, 169] width 572 height 113
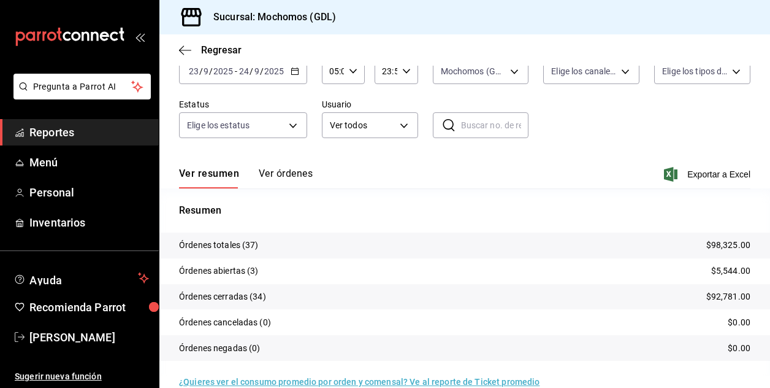
scroll to position [94, 0]
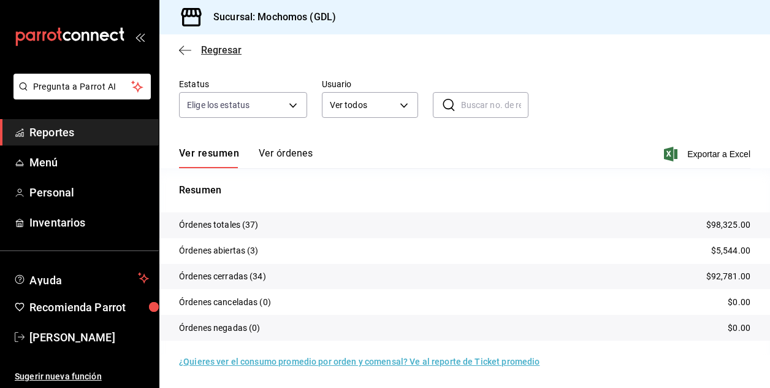
click at [202, 50] on span "Regresar" at bounding box center [221, 50] width 40 height 12
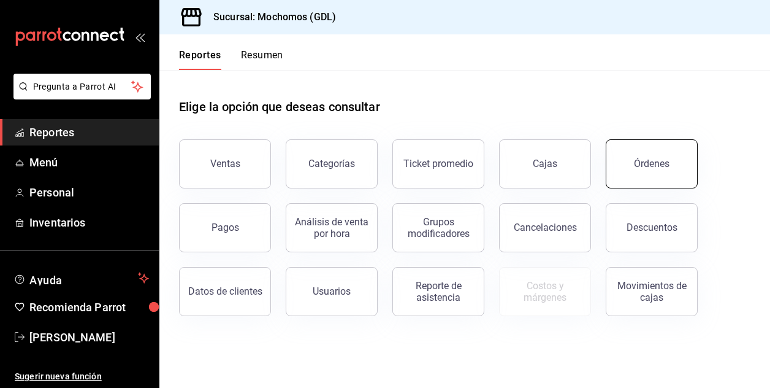
click at [640, 159] on div "Órdenes" at bounding box center [652, 164] width 36 height 12
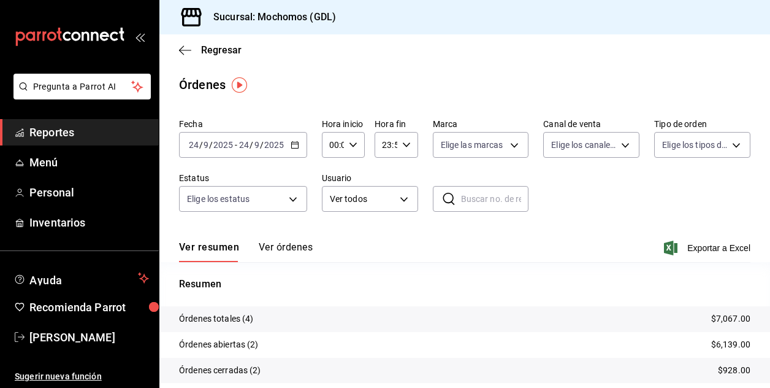
click at [195, 150] on div "2025-09-24 24 / 9 / 2025 - 2025-09-24 24 / 9 / 2025" at bounding box center [243, 145] width 128 height 26
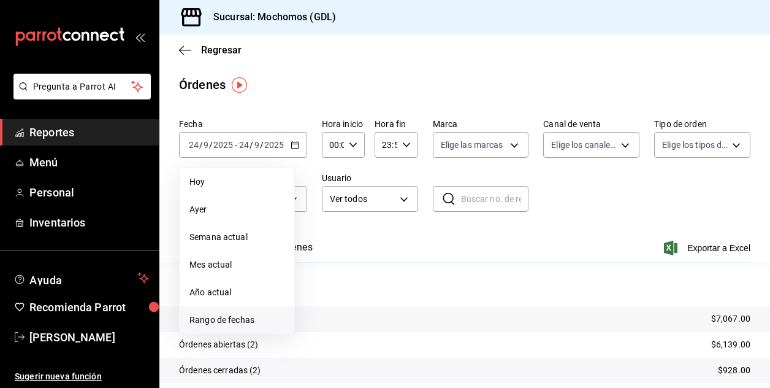
click at [204, 312] on li "Rango de fechas" at bounding box center [237, 320] width 115 height 28
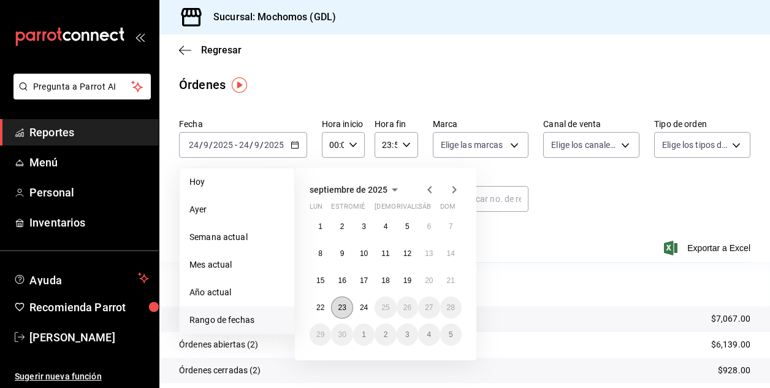
click at [333, 304] on button "23" at bounding box center [341, 307] width 21 height 22
click at [367, 307] on abbr "24" at bounding box center [364, 307] width 8 height 9
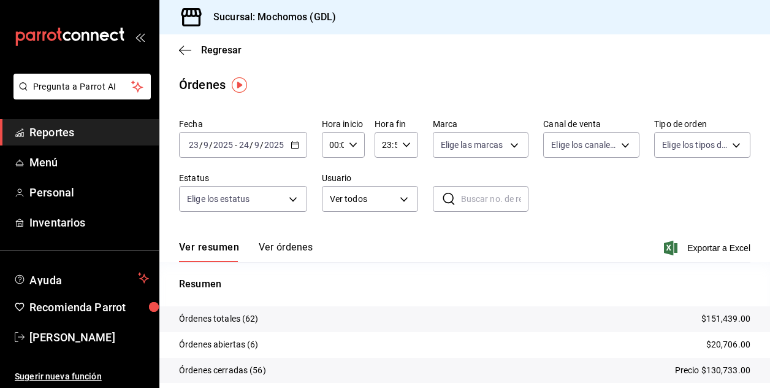
click at [353, 145] on icon "button" at bounding box center [353, 144] width 9 height 9
click at [331, 239] on span "02" at bounding box center [332, 235] width 2 height 10
type input "02:00"
click at [629, 194] on div at bounding box center [385, 194] width 770 height 388
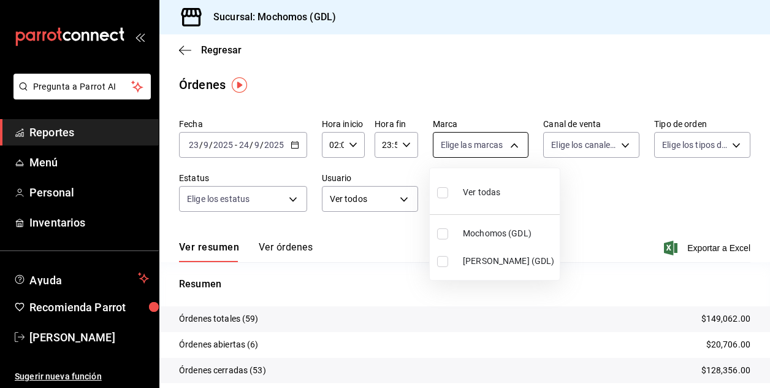
click at [509, 142] on body "Pregunta a Parrot AI Reportes Menú Personal Inventarios Ayuda Recomienda Parrot…" at bounding box center [385, 194] width 770 height 388
click at [439, 237] on input "checkbox" at bounding box center [442, 233] width 11 height 11
checkbox input "true"
type input "36c25d4a-7cb0-456c-a434-e981d54830bc"
click at [763, 375] on div at bounding box center [385, 194] width 770 height 388
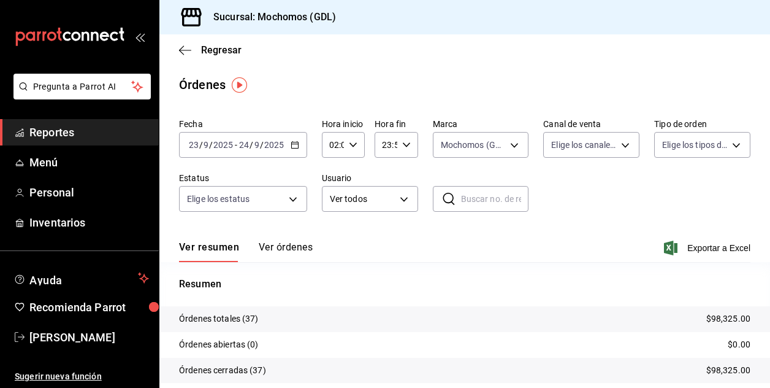
click at [763, 375] on div "Ver todas Mochomos (GDL) [PERSON_NAME] (GDL)" at bounding box center [385, 194] width 770 height 388
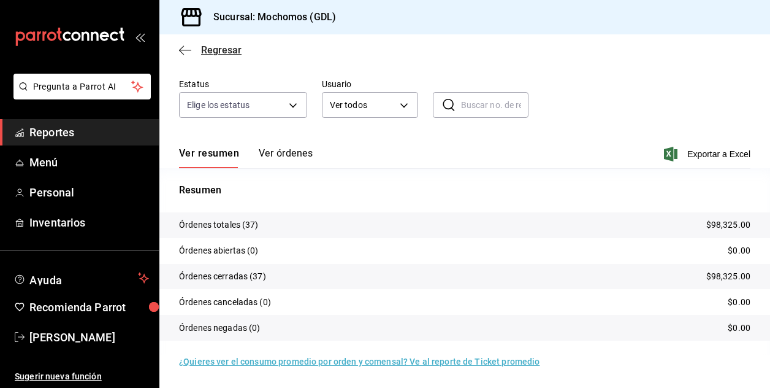
click at [201, 51] on span "Regresar" at bounding box center [221, 50] width 40 height 12
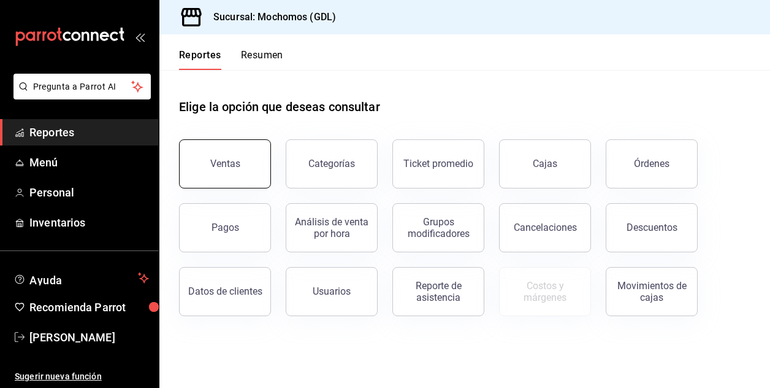
click at [247, 163] on button "Ventas" at bounding box center [225, 163] width 92 height 49
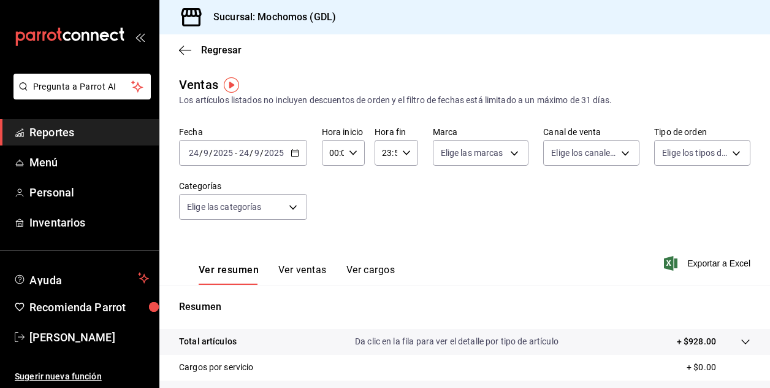
click at [190, 153] on input "24" at bounding box center [193, 153] width 11 height 10
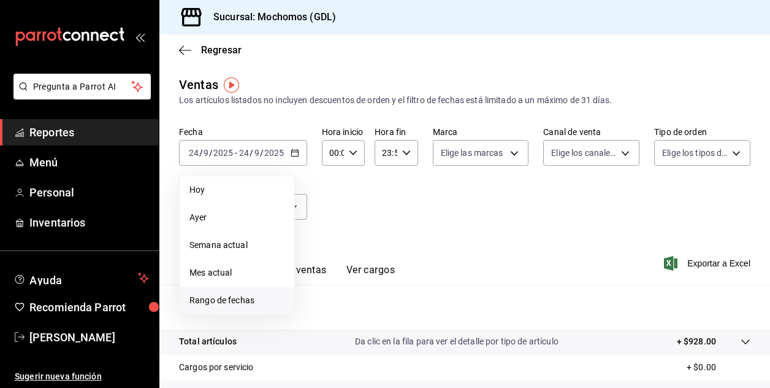
click at [209, 299] on span "Rango de fechas" at bounding box center [237, 300] width 95 height 13
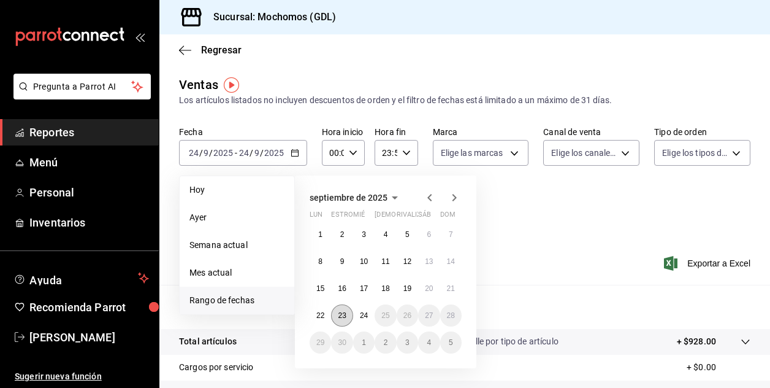
click at [340, 311] on abbr "23" at bounding box center [342, 315] width 8 height 9
click at [353, 313] on button "24" at bounding box center [363, 315] width 21 height 22
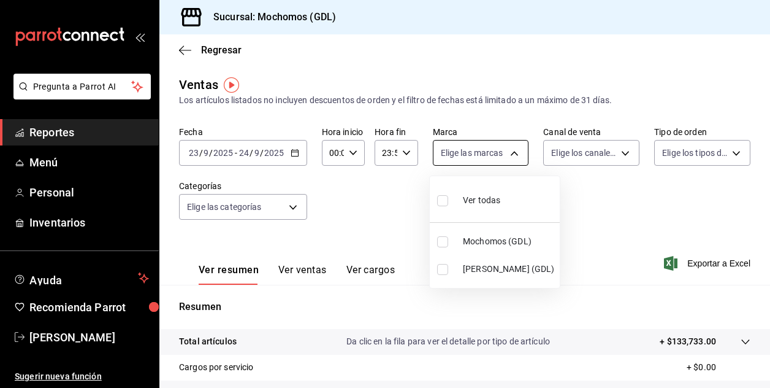
click at [513, 154] on body "Pregunta a Parrot AI Reportes Menú Personal Inventarios Ayuda Recomienda Parrot…" at bounding box center [385, 194] width 770 height 388
click at [442, 239] on input "checkbox" at bounding box center [442, 241] width 11 height 11
checkbox input "true"
type input "36c25d4a-7cb0-456c-a434-e981d54830bc"
click at [350, 157] on div at bounding box center [385, 194] width 770 height 388
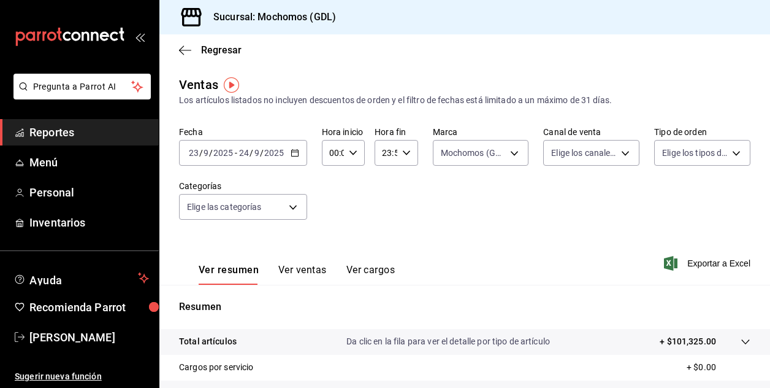
click at [350, 157] on div "00:00 Hora inicio" at bounding box center [343, 153] width 43 height 26
click at [331, 241] on span "02" at bounding box center [332, 243] width 2 height 10
click at [324, 228] on div "01" at bounding box center [331, 213] width 21 height 29
click at [329, 230] on div "02" at bounding box center [331, 242] width 21 height 29
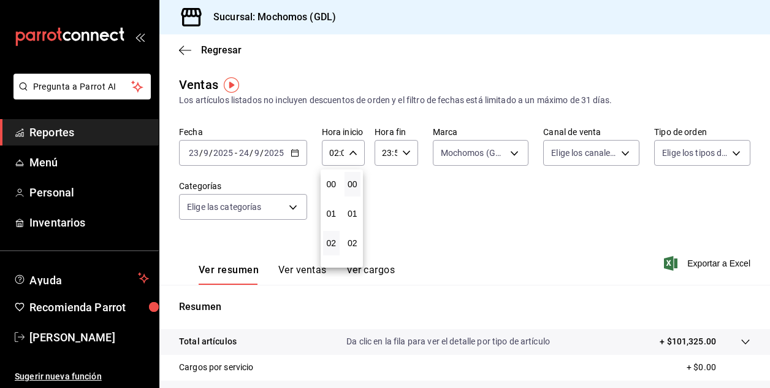
click at [330, 229] on div "02" at bounding box center [331, 242] width 21 height 29
click at [328, 160] on div at bounding box center [385, 194] width 770 height 388
click at [330, 153] on input "02:00" at bounding box center [333, 152] width 22 height 25
click at [331, 240] on span "04" at bounding box center [332, 243] width 2 height 10
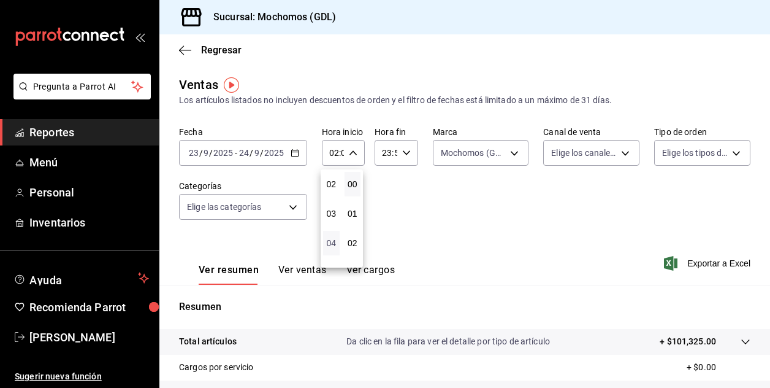
type input "04:00"
click at [664, 242] on div at bounding box center [385, 194] width 770 height 388
